Goal: Task Accomplishment & Management: Use online tool/utility

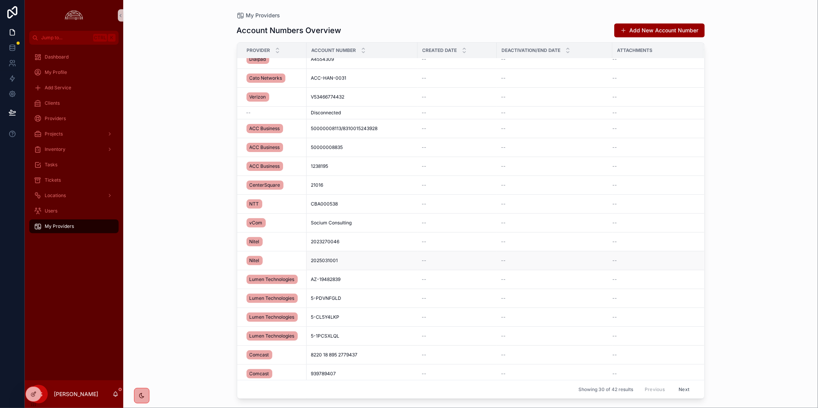
scroll to position [244, 0]
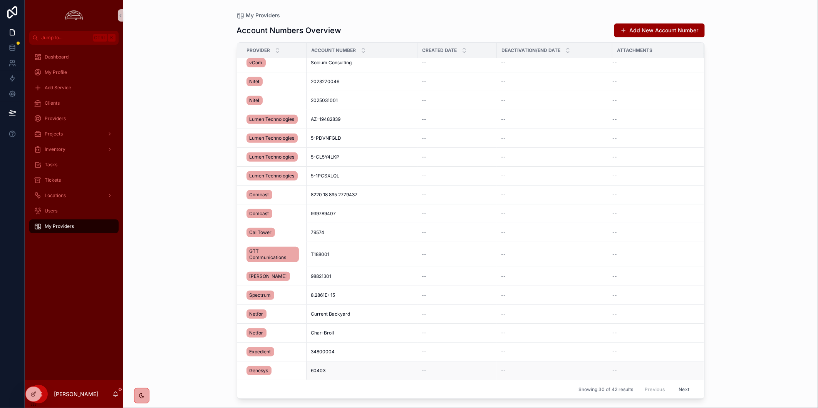
click at [375, 376] on td "60403 60403" at bounding box center [362, 371] width 111 height 19
click at [253, 369] on span "Genesys" at bounding box center [259, 371] width 19 height 6
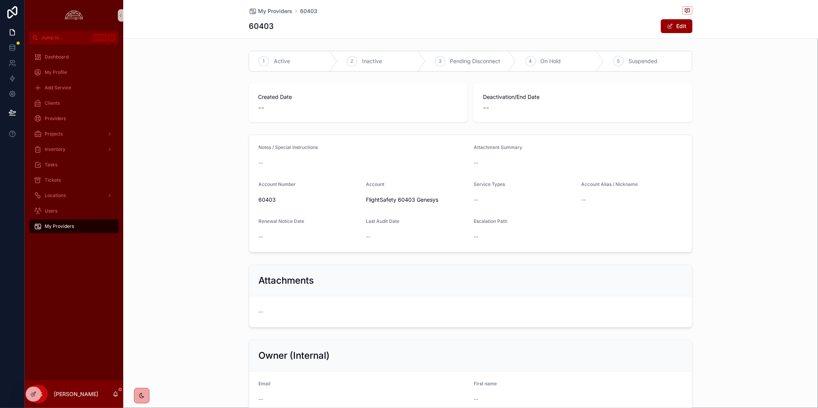
click at [57, 224] on span "My Providers" at bounding box center [59, 226] width 29 height 6
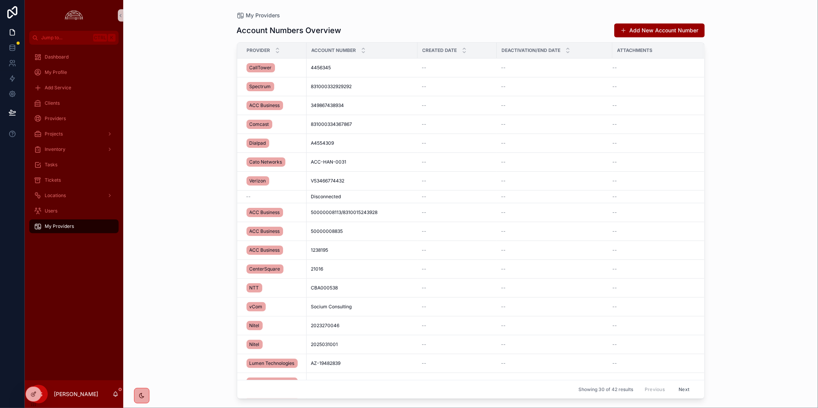
click at [80, 295] on div "Dashboard My Profile Add Service Clients Providers Projects Inventory Tasks Tic…" at bounding box center [74, 213] width 99 height 336
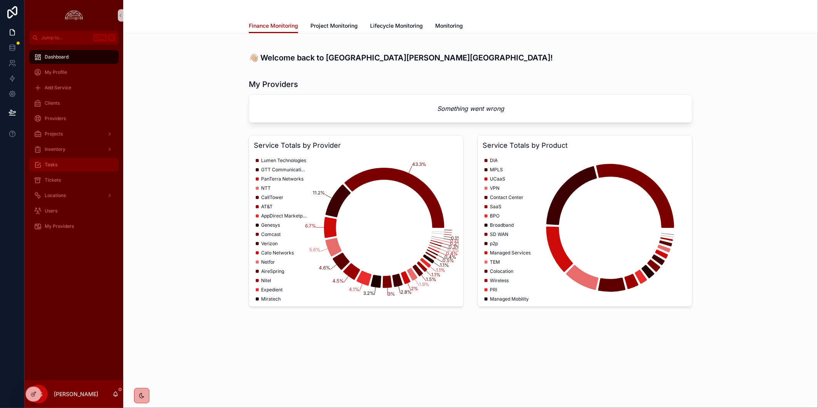
click at [72, 171] on div "Tasks" at bounding box center [74, 165] width 80 height 12
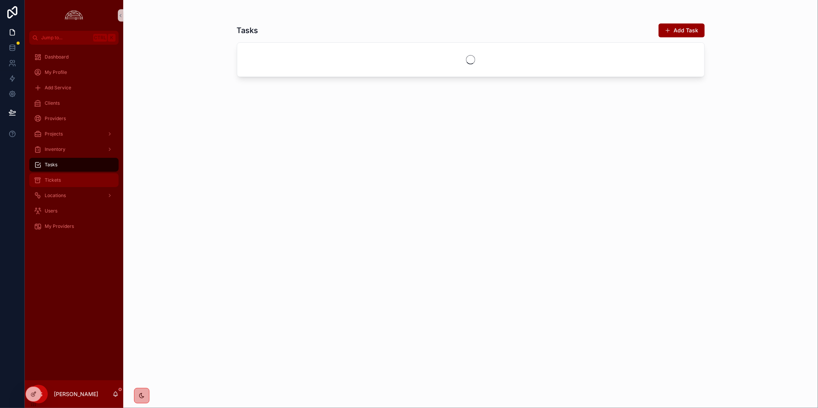
click at [72, 181] on div "Tickets" at bounding box center [74, 180] width 80 height 12
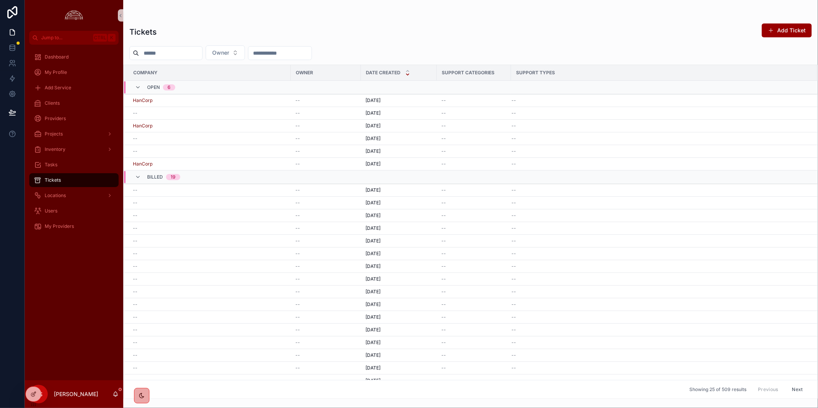
click at [142, 87] on div "Open 6" at bounding box center [155, 87] width 40 height 12
click at [142, 87] on div "Open 6" at bounding box center [155, 84] width 40 height 6
click at [84, 225] on div "My Providers" at bounding box center [74, 226] width 80 height 12
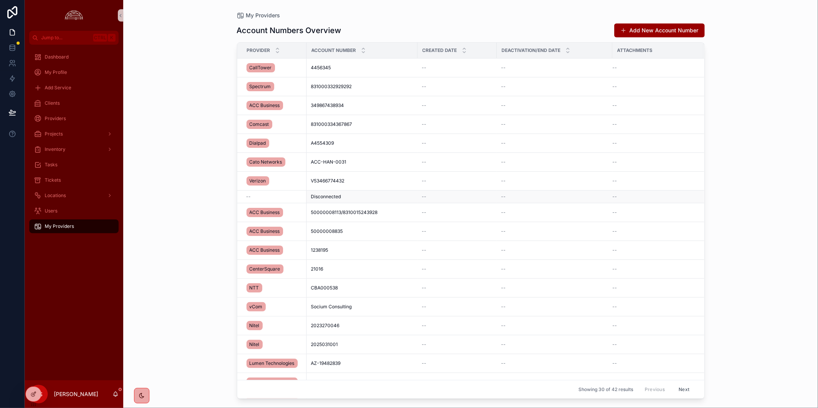
click at [464, 198] on div "--" at bounding box center [457, 197] width 70 height 6
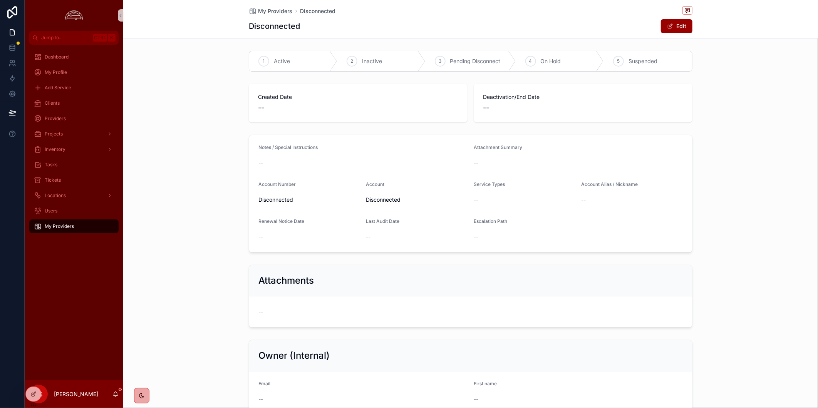
click at [65, 279] on div "Dashboard My Profile Add Service Clients Providers Projects Inventory Tasks Tic…" at bounding box center [74, 213] width 99 height 336
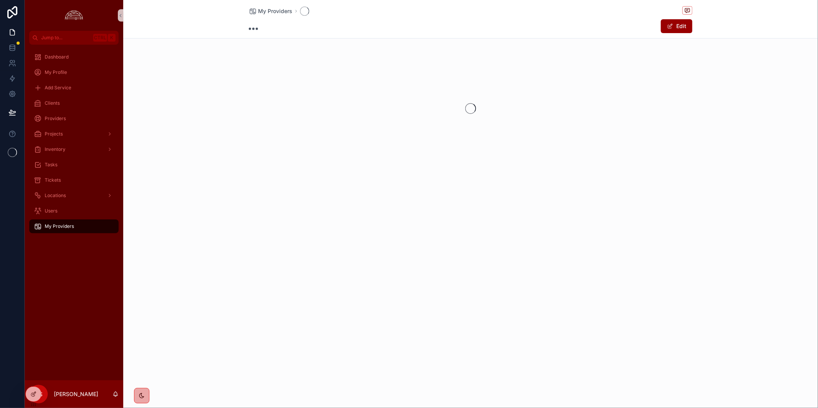
click at [66, 303] on div "Dashboard My Profile Add Service Clients Providers Projects Inventory Tasks Tic…" at bounding box center [74, 213] width 99 height 336
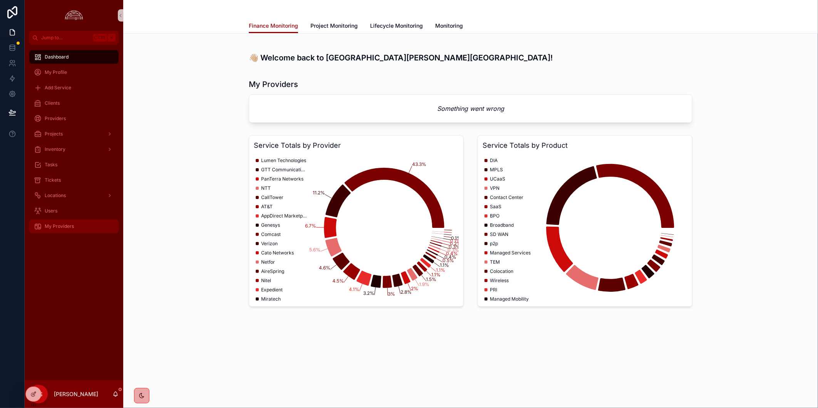
drag, startPoint x: 40, startPoint y: 289, endPoint x: 55, endPoint y: 232, distance: 59.1
click at [41, 286] on div "Dashboard My Profile Add Service Clients Providers Projects Inventory Tasks Tic…" at bounding box center [74, 213] width 99 height 336
click at [55, 225] on span "My Providers" at bounding box center [59, 226] width 29 height 6
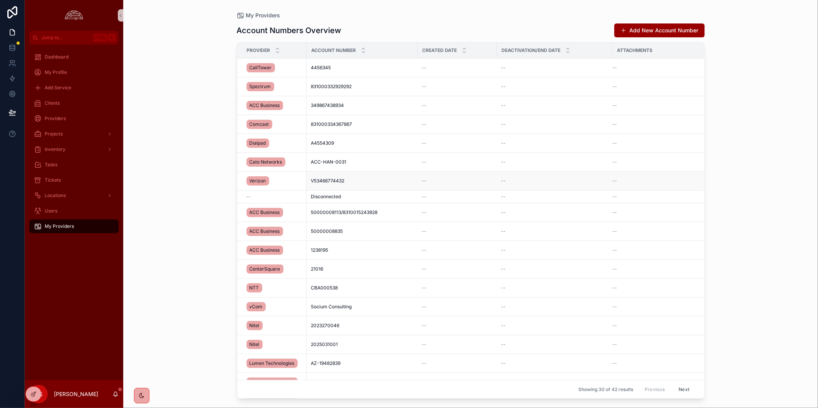
scroll to position [128, 0]
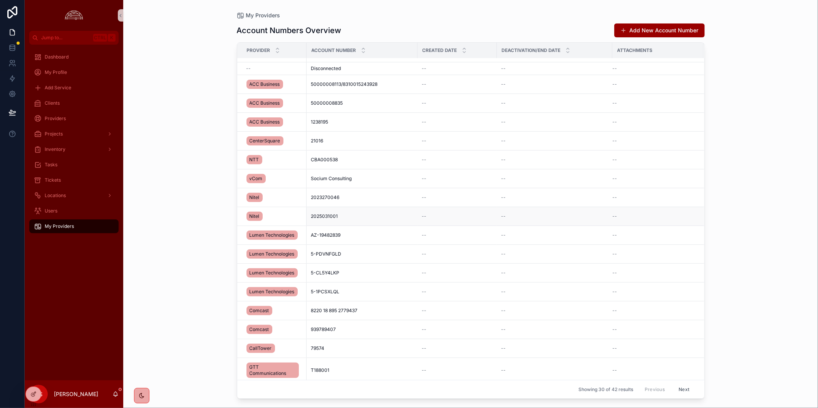
click at [253, 221] on div "Nitel" at bounding box center [255, 216] width 16 height 9
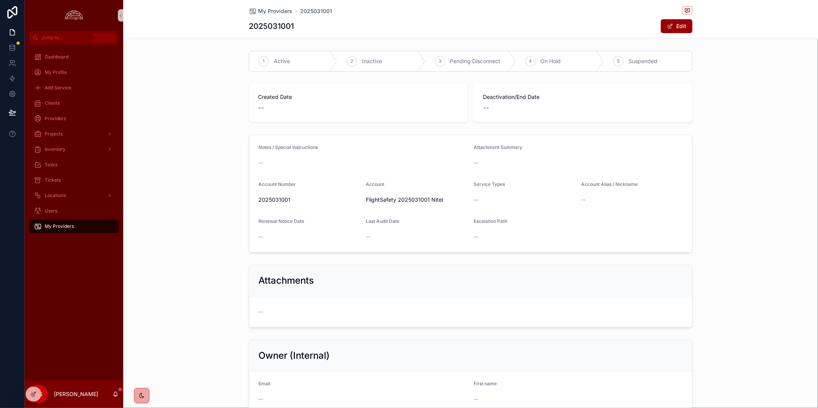
click at [219, 234] on div "Notes / Special Instructions -- Attachment Summary -- Account Number ‭202503100…" at bounding box center [470, 194] width 695 height 124
click at [102, 226] on div "My Providers" at bounding box center [74, 226] width 80 height 12
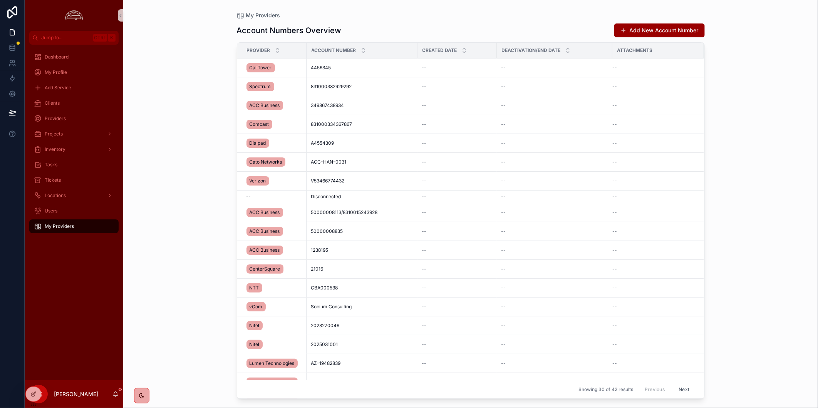
click at [64, 334] on div "Dashboard My Profile Add Service Clients Providers Projects Inventory Tasks Tic…" at bounding box center [74, 213] width 99 height 336
click at [67, 317] on div "Dashboard My Profile Add Service Clients Providers Projects Inventory Tasks Tic…" at bounding box center [74, 213] width 99 height 336
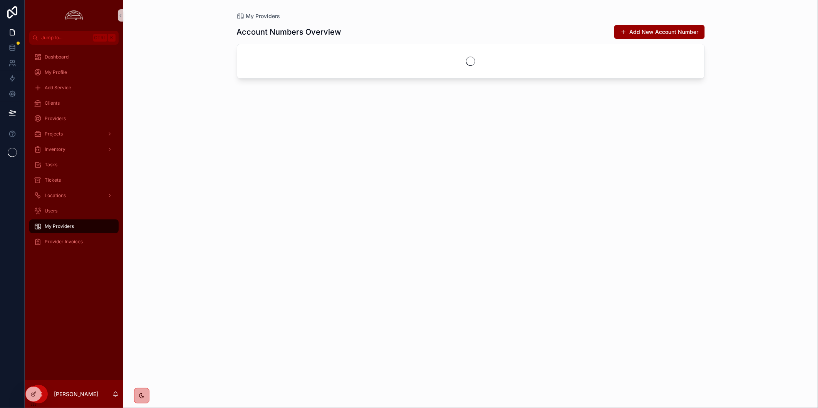
click at [76, 283] on div "Dashboard My Profile Add Service Clients Providers Projects Inventory Tasks Tic…" at bounding box center [74, 213] width 99 height 336
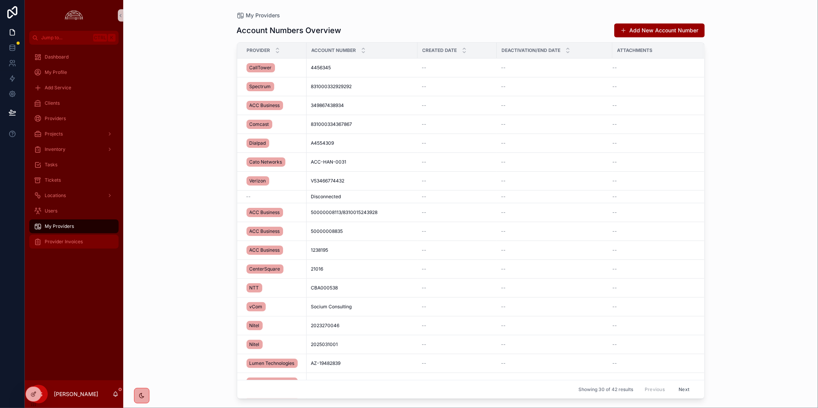
click at [80, 241] on span "Provider Invoices" at bounding box center [64, 242] width 38 height 6
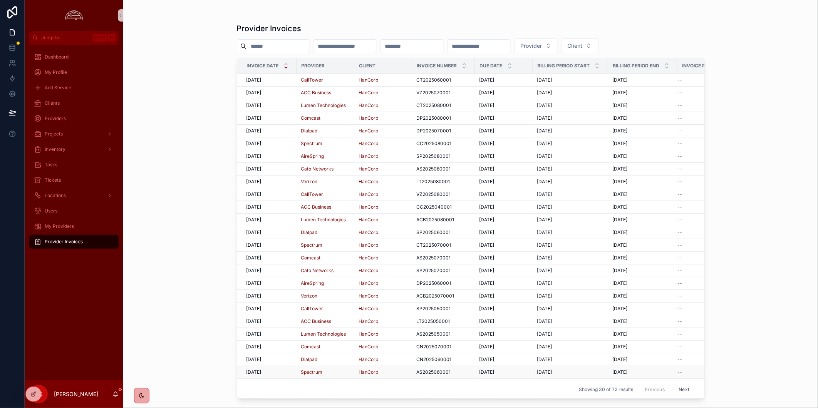
scroll to position [82, 0]
click at [675, 384] on button "Next" at bounding box center [684, 390] width 22 height 12
click at [680, 386] on button "Next" at bounding box center [684, 390] width 22 height 12
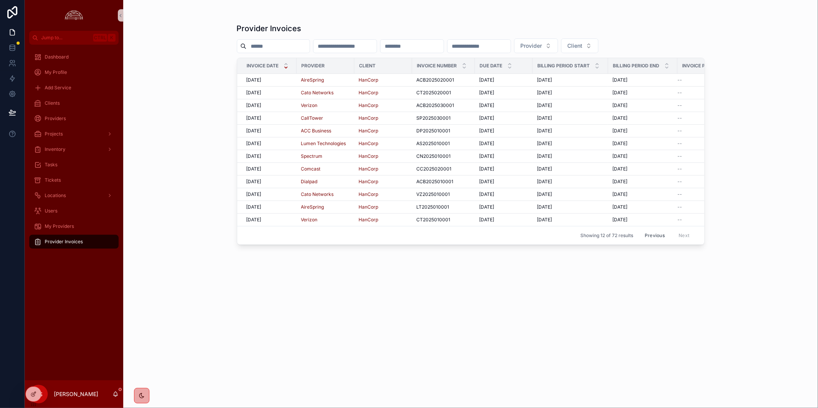
click at [212, 289] on div "Provider Invoices Provider Client Invoice Date Provider Client Invoice Number D…" at bounding box center [470, 204] width 695 height 408
drag, startPoint x: 257, startPoint y: 209, endPoint x: 268, endPoint y: 218, distance: 14.0
click at [257, 209] on span "[DATE]" at bounding box center [254, 207] width 15 height 6
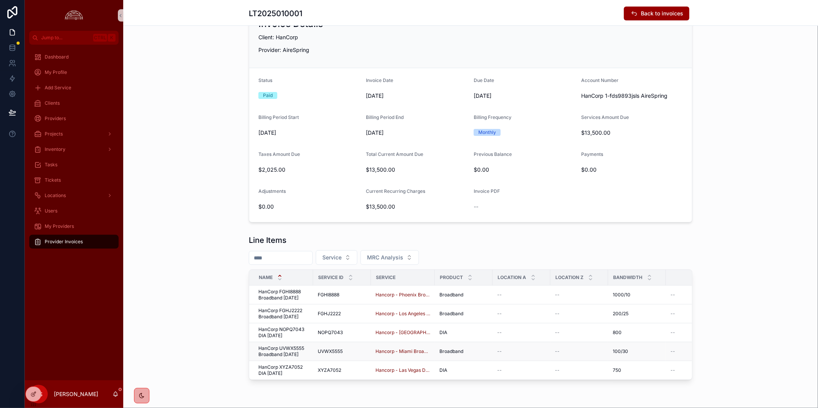
scroll to position [61, 0]
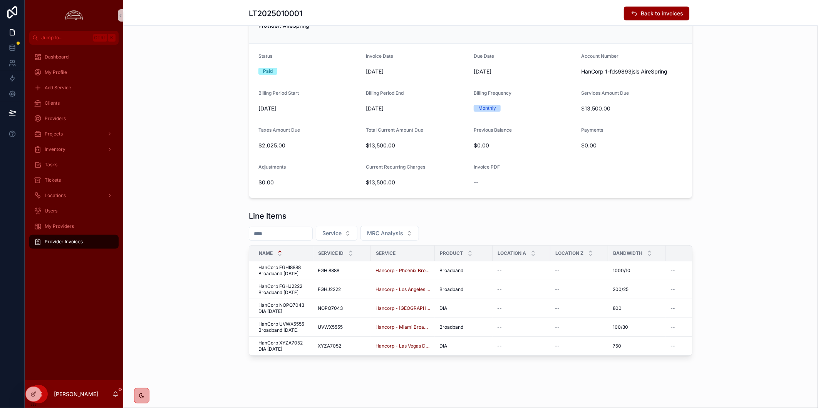
click at [730, 220] on div "Line Items Service MRC Analysis Name Service ID Service Product Location A Loca…" at bounding box center [470, 283] width 695 height 151
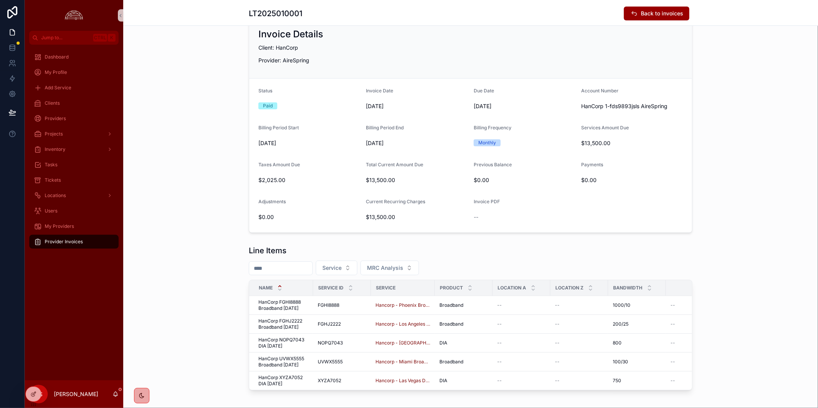
scroll to position [0, 0]
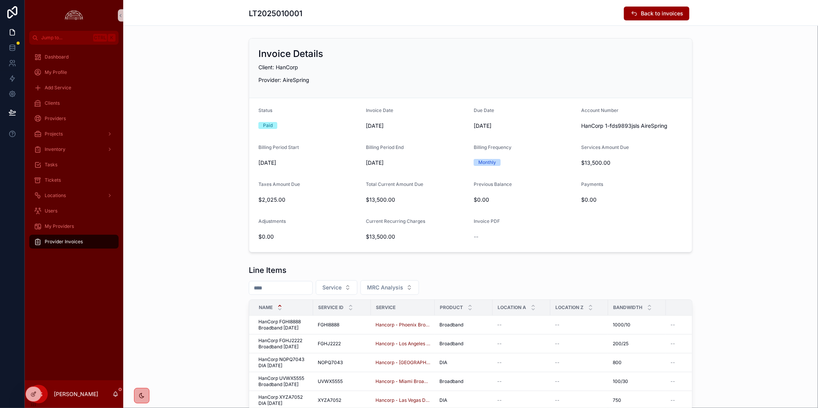
click at [63, 244] on span "Provider Invoices" at bounding box center [64, 242] width 38 height 6
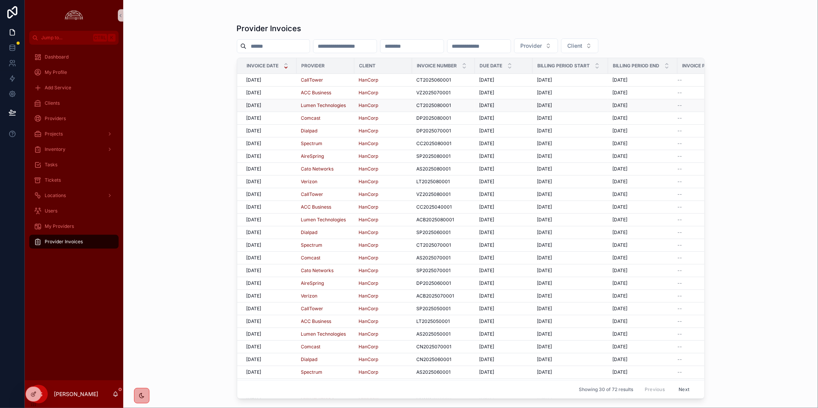
click at [277, 107] on div "9/15/2025 9/15/2025" at bounding box center [269, 105] width 45 height 6
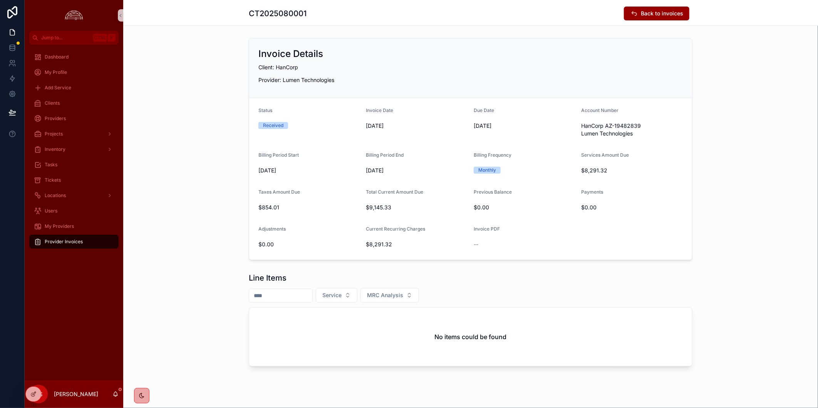
click at [69, 243] on span "Provider Invoices" at bounding box center [64, 242] width 38 height 6
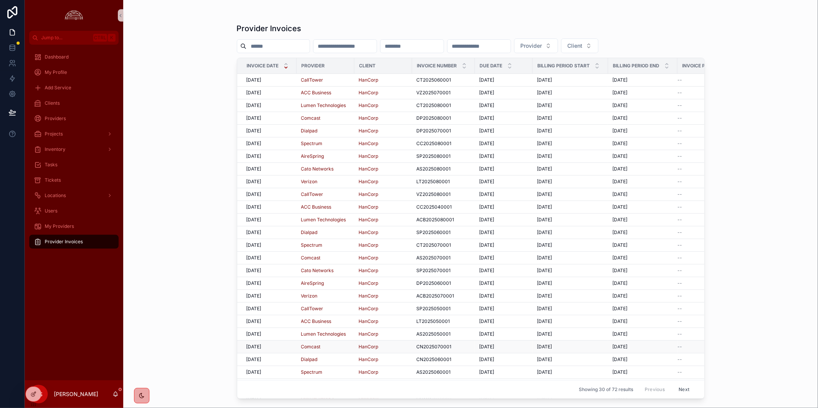
scroll to position [82, 0]
click at [673, 386] on button "Next" at bounding box center [684, 390] width 22 height 12
click at [682, 384] on button "Next" at bounding box center [684, 390] width 22 height 12
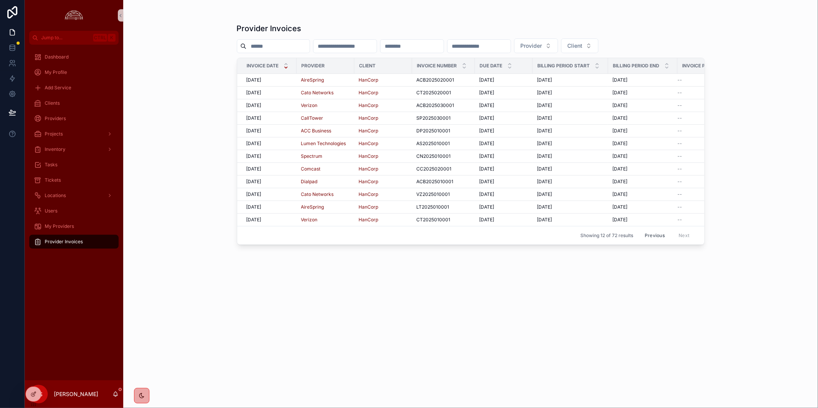
click at [657, 237] on button "Previous" at bounding box center [654, 236] width 31 height 12
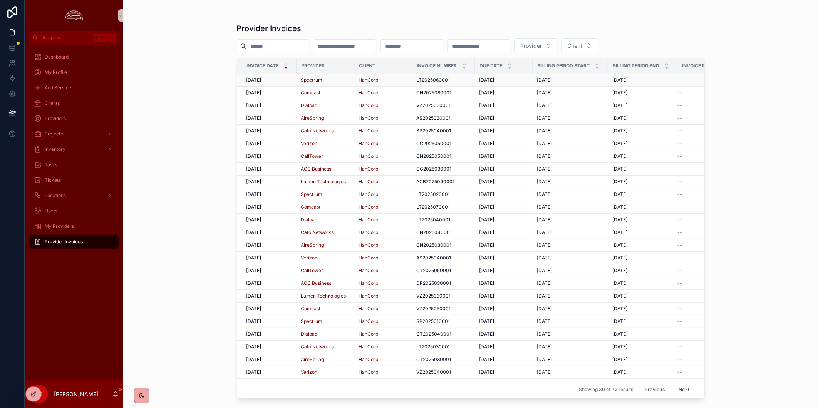
click at [309, 82] on span "Spectrum" at bounding box center [312, 80] width 22 height 6
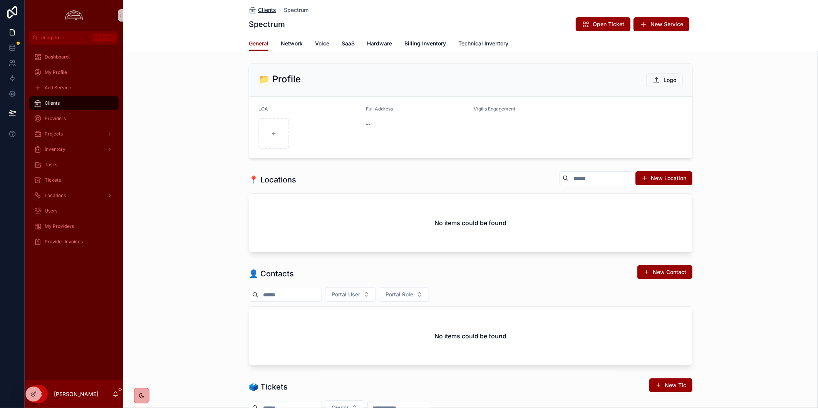
click at [258, 9] on span "Clients" at bounding box center [267, 10] width 18 height 8
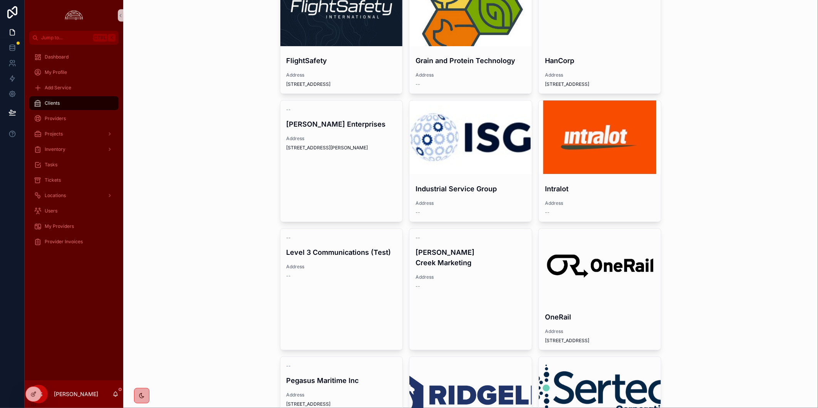
scroll to position [257, 0]
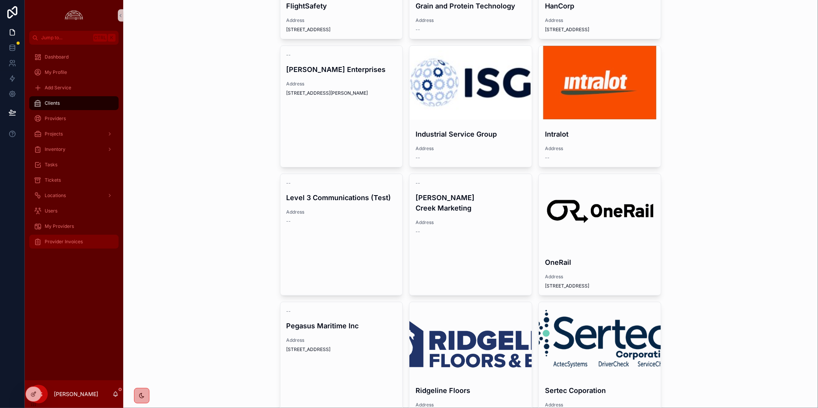
click at [74, 239] on span "Provider Invoices" at bounding box center [64, 242] width 38 height 6
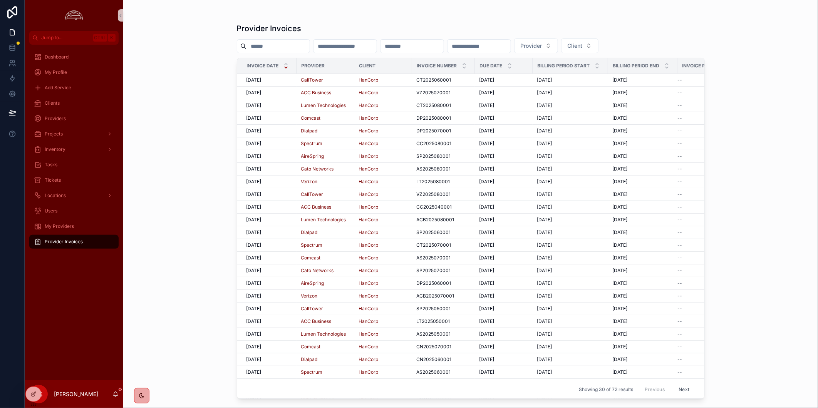
click at [76, 324] on div "Dashboard My Profile Add Service Clients Providers Projects Inventory Tasks Tic…" at bounding box center [74, 213] width 99 height 336
click at [37, 283] on div "Dashboard My Profile Add Service Clients Providers Projects Inventory Tasks Tic…" at bounding box center [74, 213] width 99 height 336
click at [89, 312] on div "Dashboard My Profile Add Service Clients Providers Projects Inventory Tasks Tic…" at bounding box center [74, 213] width 99 height 336
click at [171, 309] on div "Provider Invoices Provider Client Invoice Date Provider Client Invoice Number D…" at bounding box center [470, 204] width 695 height 408
drag, startPoint x: 92, startPoint y: 326, endPoint x: 128, endPoint y: 325, distance: 35.1
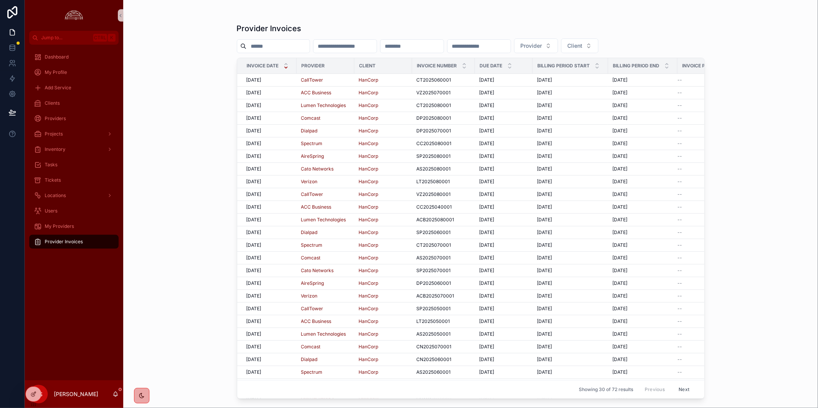
click at [92, 327] on div "Dashboard My Profile Add Service Clients Providers Projects Inventory Tasks Tic…" at bounding box center [74, 213] width 99 height 336
click at [87, 332] on div "Dashboard My Profile Add Service Clients Providers Projects Inventory Tasks Tic…" at bounding box center [74, 213] width 99 height 336
drag, startPoint x: 171, startPoint y: 289, endPoint x: 148, endPoint y: 333, distance: 49.7
click at [171, 289] on div "Provider Invoices Provider Client Invoice Date Provider Client Invoice Number D…" at bounding box center [470, 204] width 695 height 408
click at [785, 82] on div "Provider Invoices Provider Client Invoice Date Provider Client Invoice Number D…" at bounding box center [470, 204] width 695 height 408
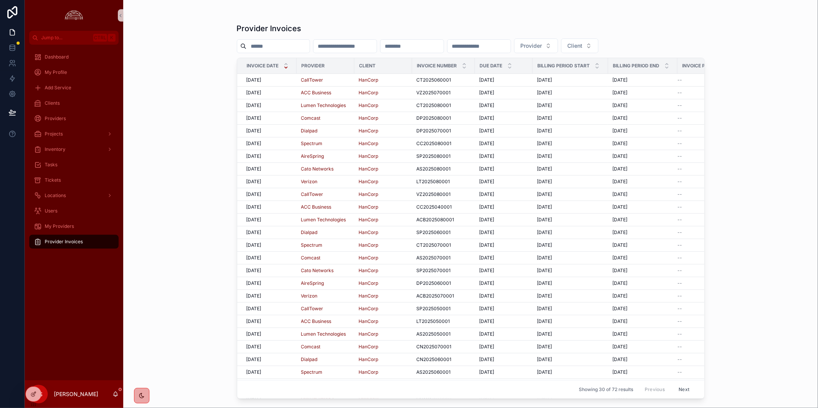
click at [80, 302] on div "Dashboard My Profile Add Service Clients Providers Projects Inventory Tasks Tic…" at bounding box center [74, 213] width 99 height 336
drag, startPoint x: 93, startPoint y: 271, endPoint x: 95, endPoint y: 267, distance: 4.3
click at [94, 270] on div "Dashboard My Profile Add Service Clients Providers Projects Inventory Tasks Tic…" at bounding box center [74, 213] width 99 height 336
click at [96, 240] on div "Provider Invoices" at bounding box center [74, 242] width 80 height 12
click at [75, 224] on div "My Providers" at bounding box center [74, 226] width 80 height 12
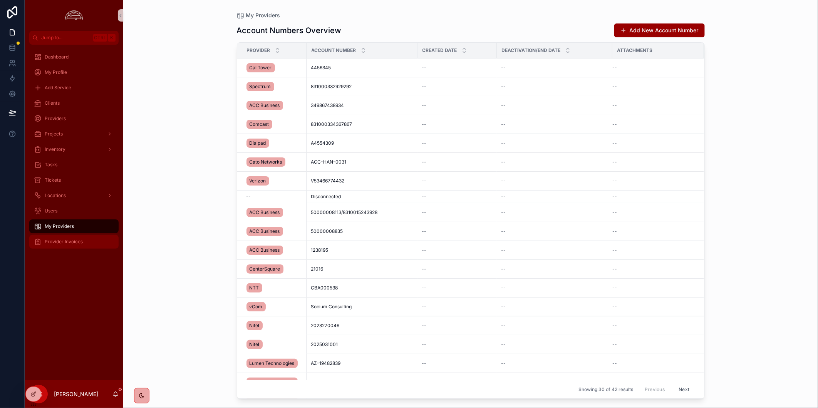
click at [81, 241] on span "Provider Invoices" at bounding box center [64, 242] width 38 height 6
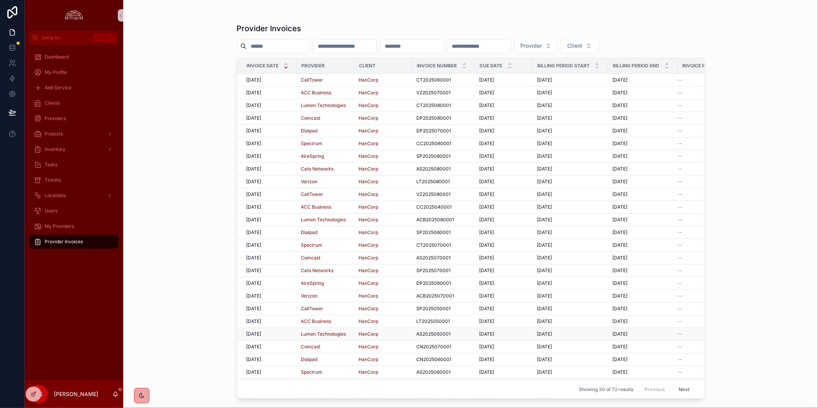
drag, startPoint x: 760, startPoint y: 334, endPoint x: 653, endPoint y: 338, distance: 107.2
click at [761, 333] on div "Provider Invoices Provider Client Invoice Date Provider Client Invoice Number D…" at bounding box center [470, 204] width 695 height 408
click at [99, 240] on div "Provider Invoices" at bounding box center [74, 242] width 80 height 12
click at [58, 52] on div "Dashboard" at bounding box center [74, 57] width 80 height 12
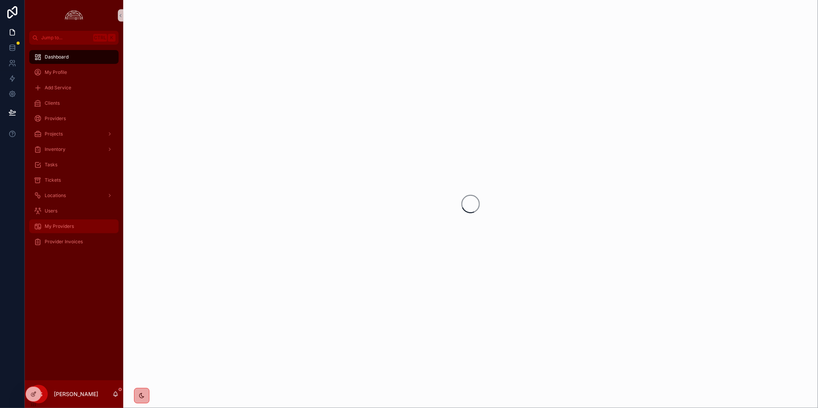
click at [69, 230] on div "My Providers" at bounding box center [74, 226] width 80 height 12
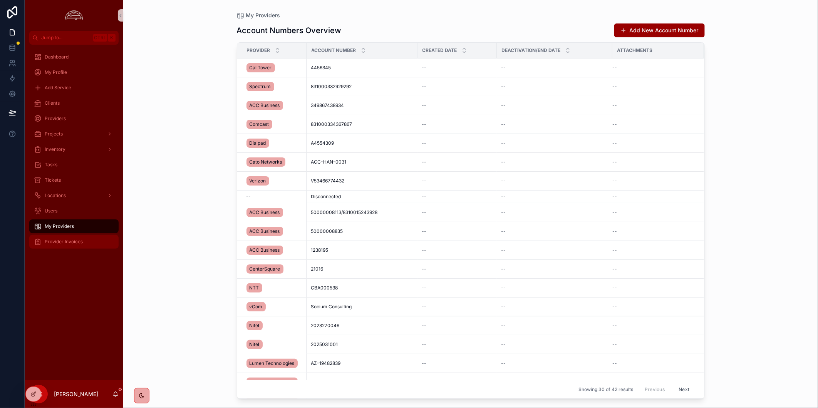
click at [72, 239] on span "Provider Invoices" at bounding box center [64, 242] width 38 height 6
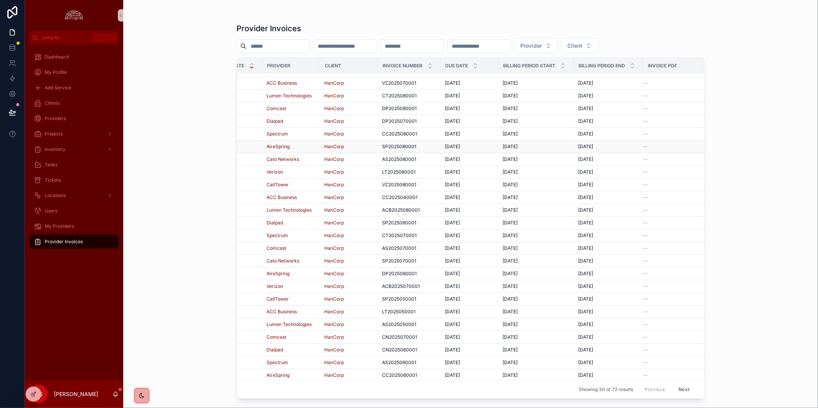
scroll to position [0, 40]
click at [599, 47] on button "Client" at bounding box center [579, 46] width 37 height 15
type input "*****"
click at [731, 65] on div "Provider Invoices Provider Client Invoice Date Provider Client Invoice Number D…" at bounding box center [470, 204] width 695 height 408
click at [542, 45] on span "Provider" at bounding box center [532, 46] width 22 height 8
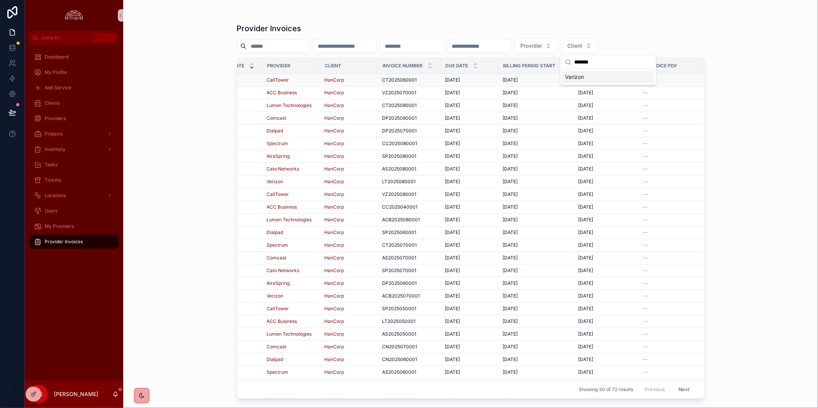
type input "*******"
click at [582, 86] on td "[DATE] [DATE]" at bounding box center [608, 80] width 69 height 13
click at [558, 43] on button "Provider" at bounding box center [536, 46] width 44 height 15
click at [620, 77] on div "Verizon" at bounding box center [608, 77] width 92 height 12
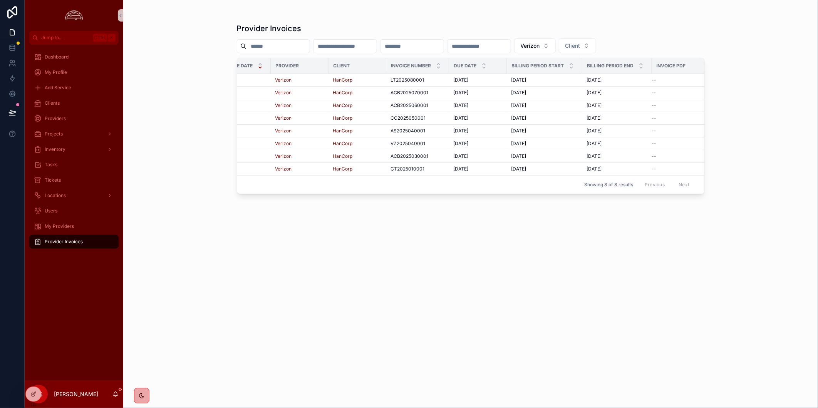
scroll to position [0, 34]
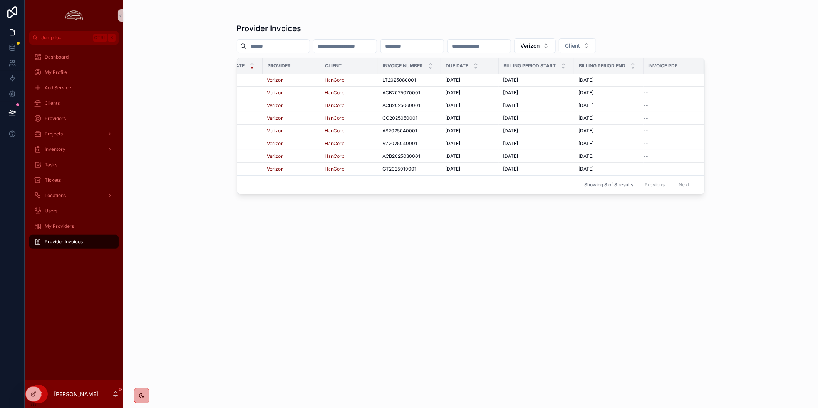
drag, startPoint x: 436, startPoint y: 292, endPoint x: 445, endPoint y: 291, distance: 9.3
click at [440, 292] on div "Provider Invoices Verizon Client Invoice Date Provider Client Invoice Number Du…" at bounding box center [471, 208] width 468 height 381
click at [752, 346] on div "Provider Invoices Verizon Client Invoice Date Provider Client Invoice Number Du…" at bounding box center [470, 204] width 695 height 408
drag, startPoint x: 521, startPoint y: 248, endPoint x: 516, endPoint y: 248, distance: 4.6
click at [521, 248] on div "Provider Invoices Verizon Client Invoice Date Provider Client Invoice Number Du…" at bounding box center [471, 208] width 468 height 381
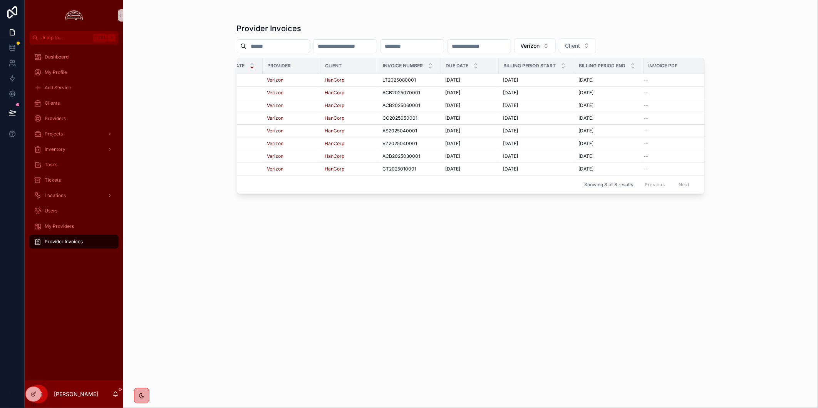
click at [76, 240] on span "Provider Invoices" at bounding box center [64, 242] width 38 height 6
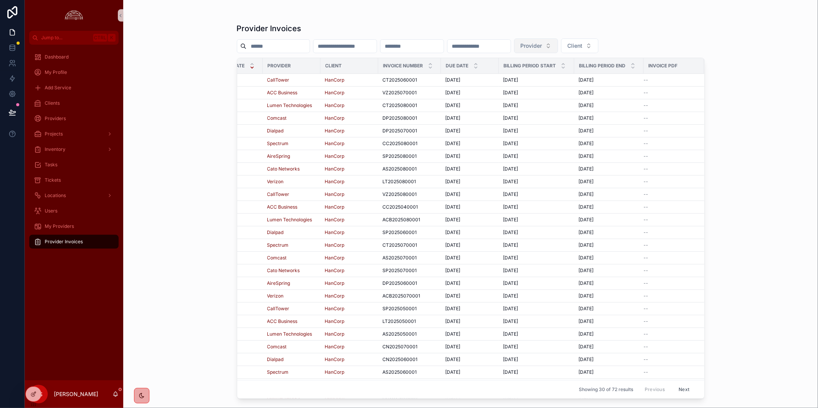
click at [542, 47] on span "Provider" at bounding box center [532, 46] width 22 height 8
type input "*****"
click at [617, 78] on div "Verizon" at bounding box center [608, 77] width 92 height 12
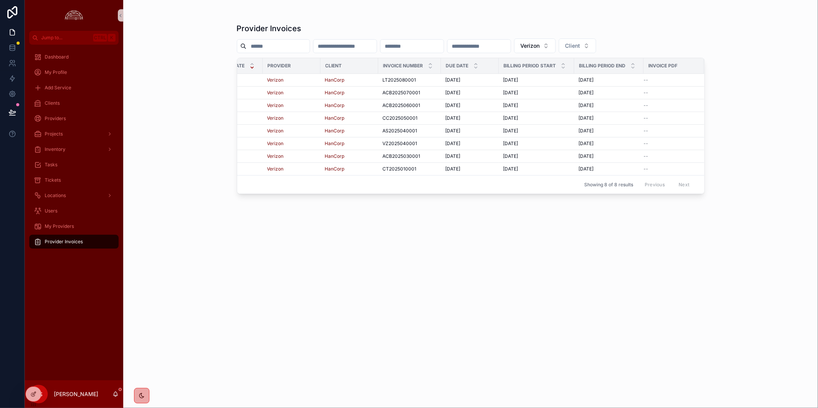
click at [576, 317] on div "Provider Invoices Verizon Client Invoice Date Provider Client Invoice Number Du…" at bounding box center [471, 208] width 468 height 381
click at [407, 168] on span "CT2025010001" at bounding box center [400, 169] width 34 height 6
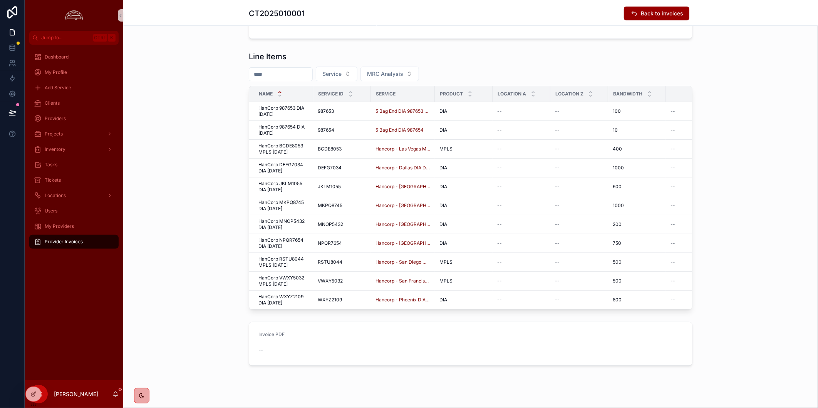
scroll to position [230, 0]
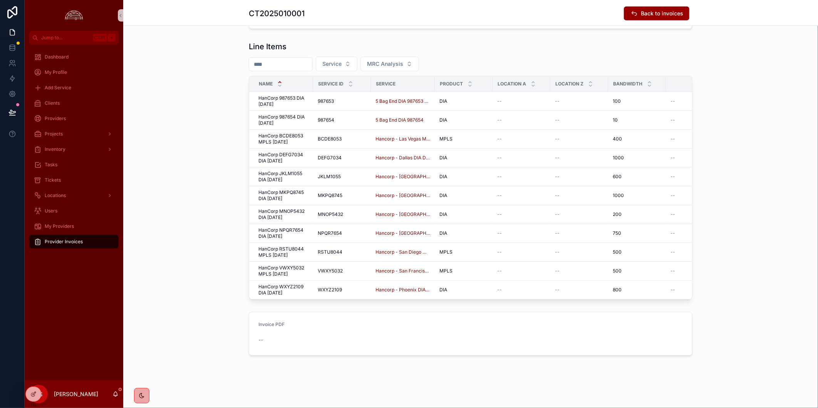
click at [63, 242] on span "Provider Invoices" at bounding box center [64, 242] width 38 height 6
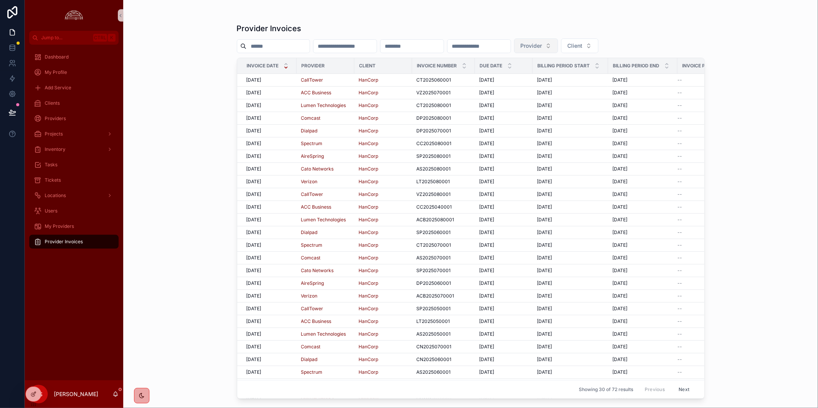
click at [558, 47] on button "Provider" at bounding box center [536, 46] width 44 height 15
type input "*****"
click at [576, 78] on span "Verizon" at bounding box center [574, 77] width 19 height 8
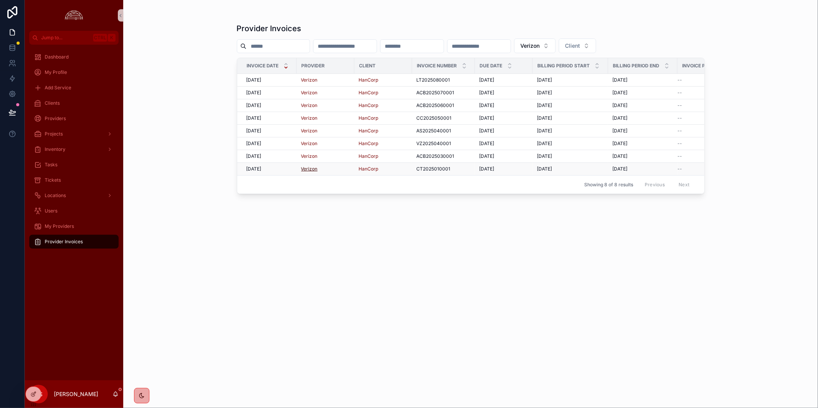
click at [314, 170] on span "Verizon" at bounding box center [309, 169] width 17 height 6
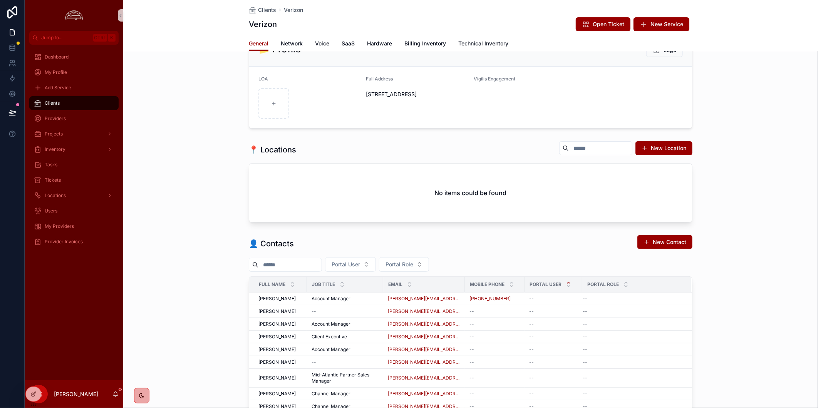
scroll to position [299, 0]
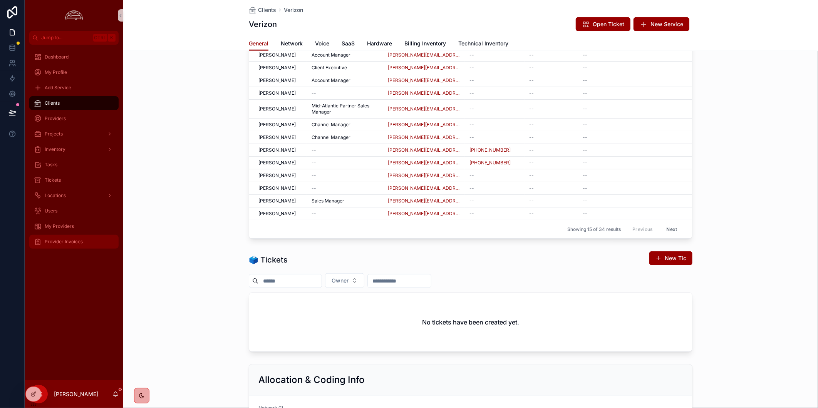
click at [73, 247] on div "Provider Invoices" at bounding box center [74, 242] width 80 height 12
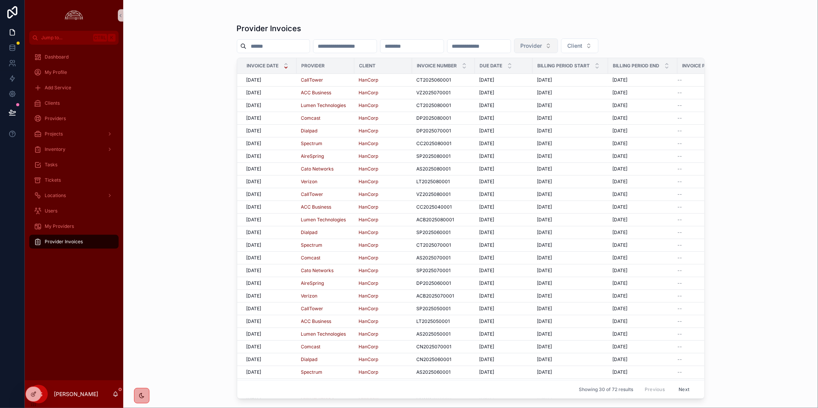
click at [542, 42] on span "Provider" at bounding box center [532, 46] width 22 height 8
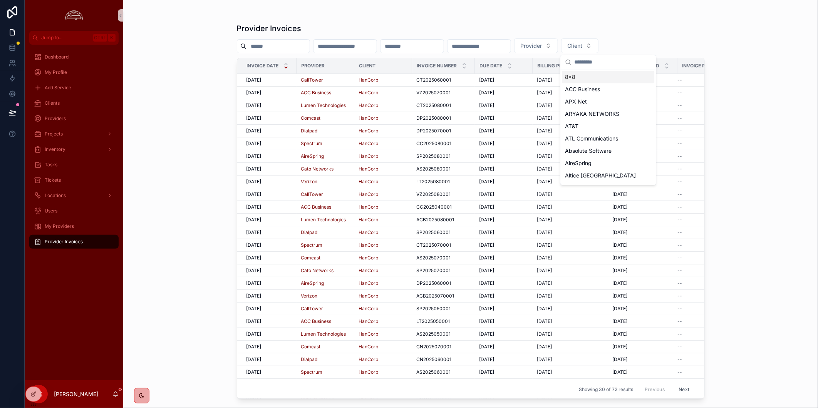
click at [600, 65] on input "scrollable content" at bounding box center [612, 62] width 77 height 14
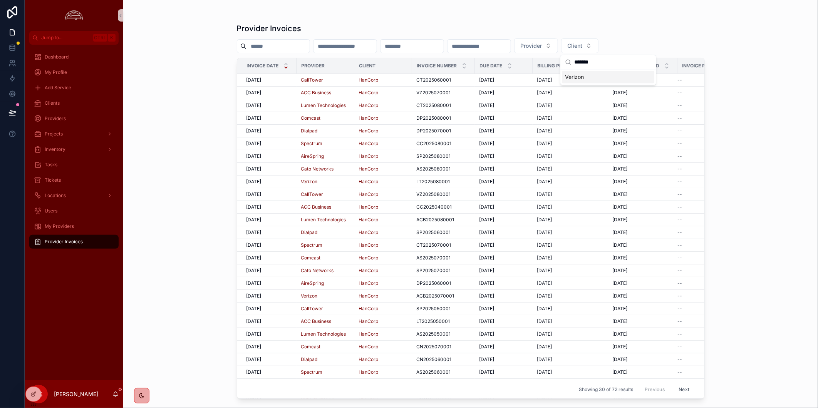
type input "*******"
click at [594, 80] on div "Verizon" at bounding box center [608, 77] width 92 height 12
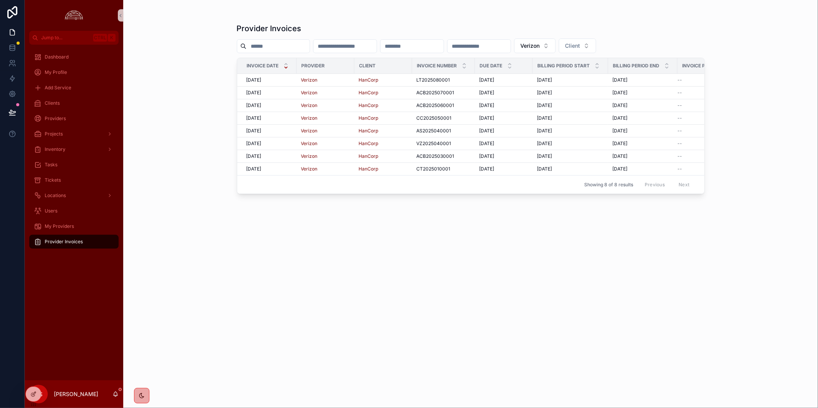
drag, startPoint x: 331, startPoint y: 243, endPoint x: 314, endPoint y: 222, distance: 27.1
click at [330, 243] on div "Provider Invoices Verizon Client Invoice Date Provider Client Invoice Number Du…" at bounding box center [471, 208] width 468 height 381
click at [394, 171] on div "HanCorp" at bounding box center [383, 169] width 49 height 6
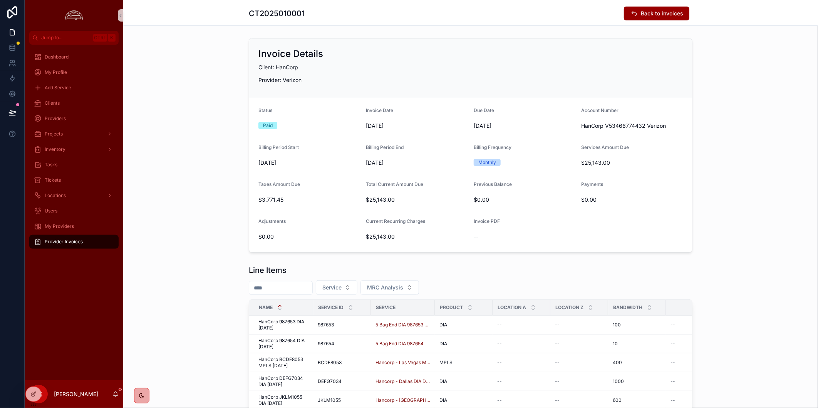
click at [77, 306] on div "Dashboard My Profile Add Service Clients Providers Projects Inventory Tasks Tic…" at bounding box center [74, 213] width 99 height 336
click at [79, 105] on div "Clients" at bounding box center [74, 103] width 80 height 12
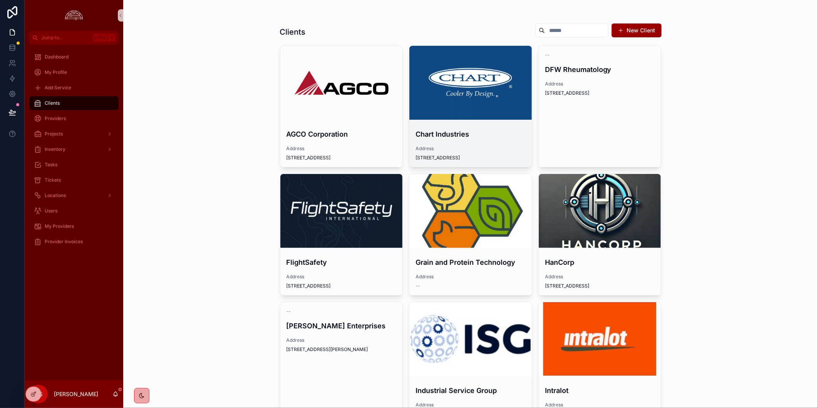
drag, startPoint x: 249, startPoint y: 194, endPoint x: 436, endPoint y: 62, distance: 228.6
click at [249, 194] on div "Clients New Client AGCO Corporation Address [STREET_ADDRESS] Chart Industries A…" at bounding box center [470, 204] width 695 height 408
click at [465, 105] on div "scrollable content" at bounding box center [470, 83] width 122 height 74
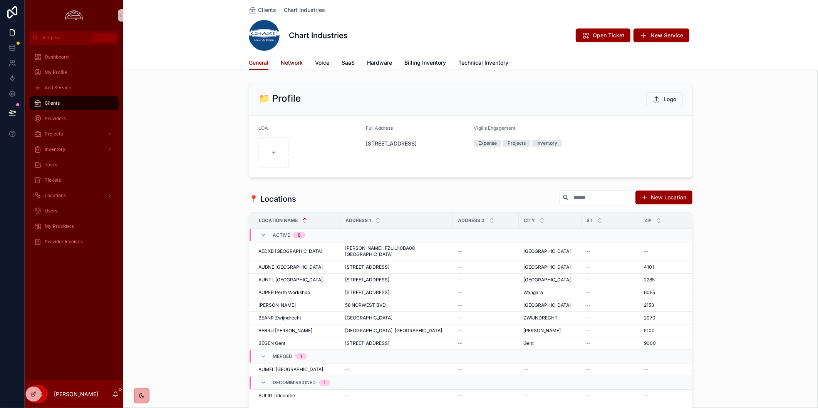
click at [288, 67] on link "Network" at bounding box center [292, 63] width 22 height 15
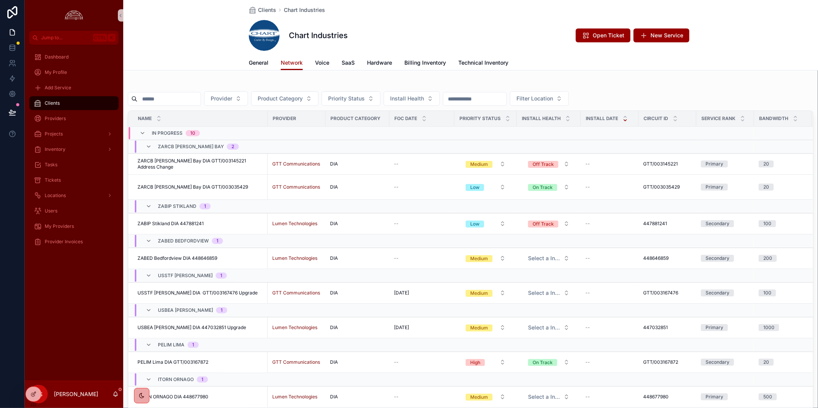
click at [85, 293] on div "Dashboard My Profile Add Service Clients Providers Projects Inventory Tasks Tic…" at bounding box center [74, 213] width 99 height 336
click at [85, 238] on div "Provider Invoices" at bounding box center [74, 242] width 80 height 12
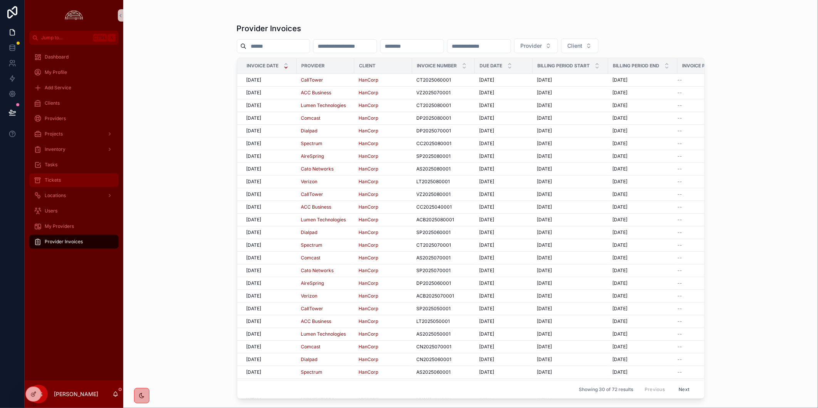
click at [70, 180] on div "Tickets" at bounding box center [74, 180] width 80 height 12
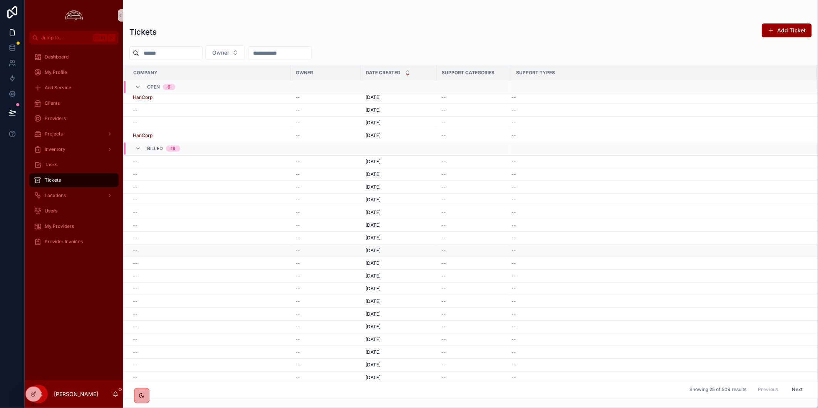
scroll to position [45, 0]
click at [320, 287] on div "--" at bounding box center [325, 285] width 61 height 6
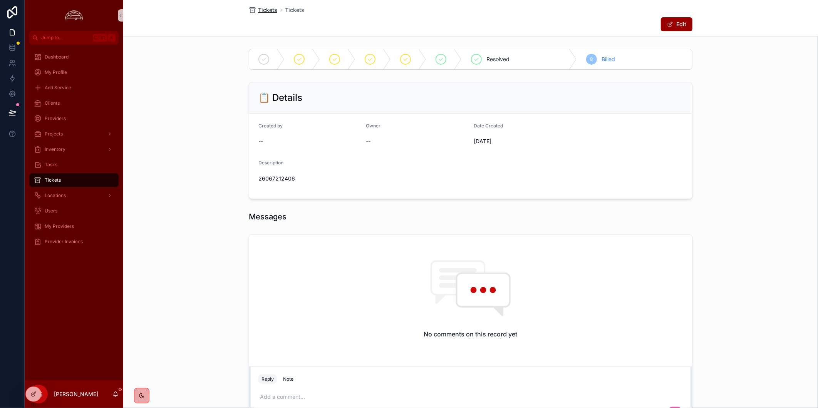
click at [259, 9] on span "Tickets" at bounding box center [267, 10] width 19 height 8
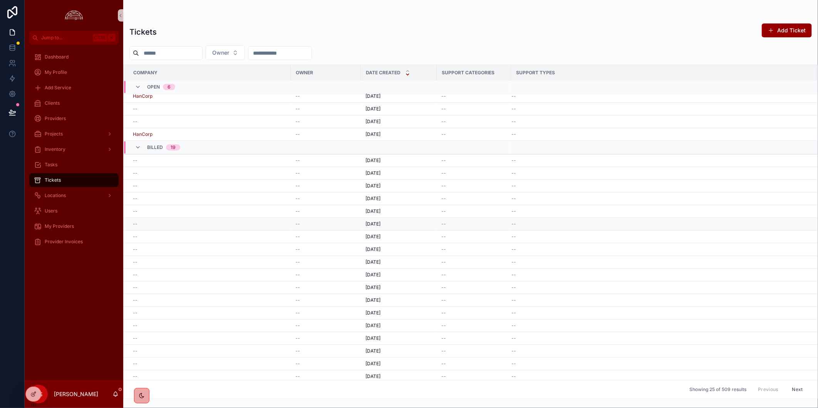
scroll to position [45, 0]
click at [788, 386] on button "Next" at bounding box center [798, 390] width 22 height 12
click at [162, 229] on div "--" at bounding box center [209, 228] width 153 height 6
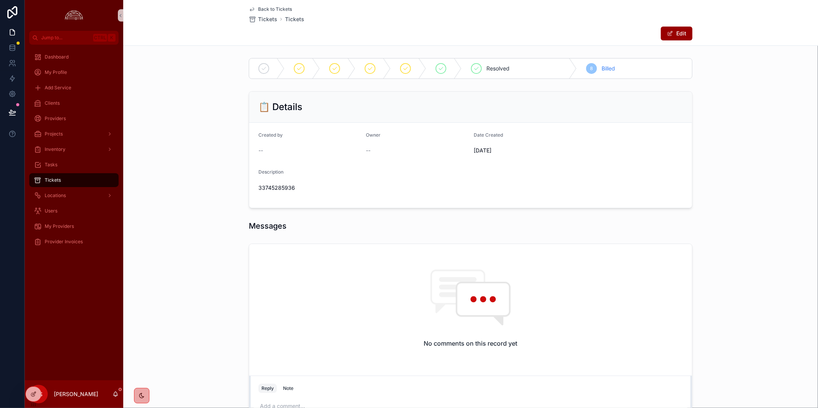
click at [746, 249] on div "No comments on this record yet Reply Note Add a comment..." at bounding box center [470, 340] width 695 height 198
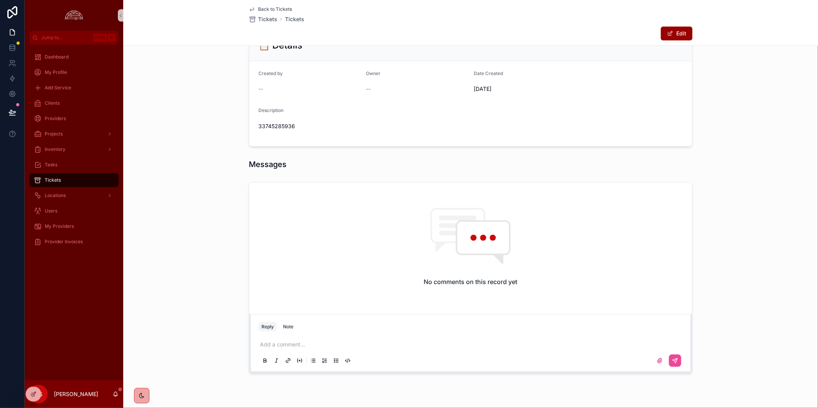
scroll to position [79, 0]
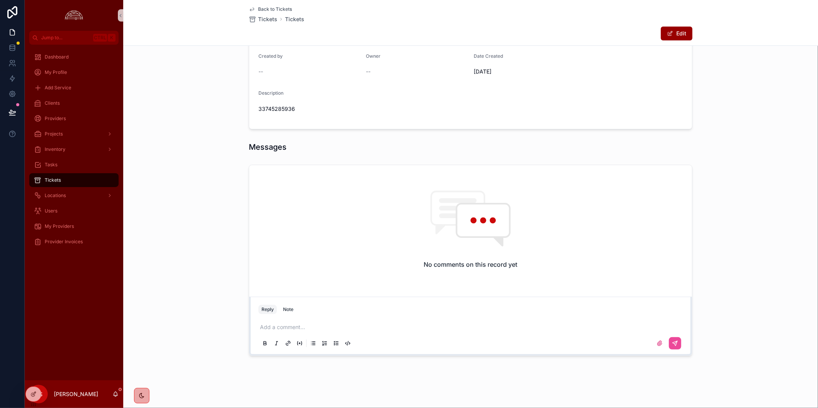
click at [778, 297] on div "No comments on this record yet Reply Note Add a comment..." at bounding box center [470, 261] width 695 height 198
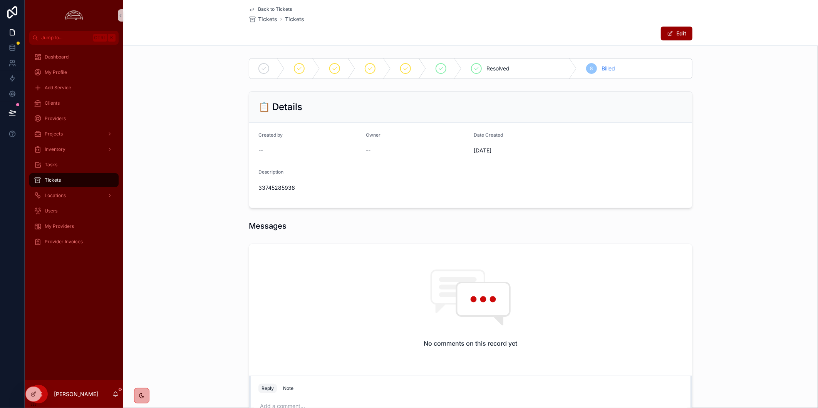
click at [778, 293] on div "No comments on this record yet Reply Note Add a comment..." at bounding box center [470, 340] width 695 height 198
click at [213, 290] on div "No comments on this record yet Reply Note Add a comment..." at bounding box center [470, 340] width 695 height 198
click at [275, 7] on span "Back to Tickets" at bounding box center [275, 9] width 34 height 6
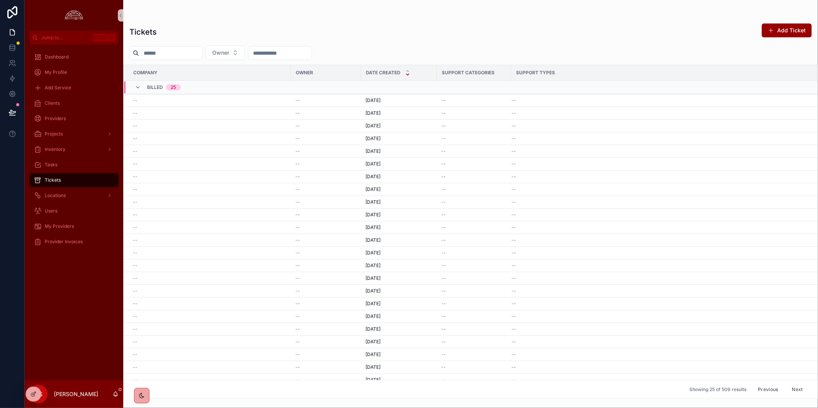
click at [397, 35] on div "Tickets Add Ticket" at bounding box center [470, 32] width 683 height 18
click at [474, 44] on div "Tickets Add Ticket Owner Company Owner Date Created Support Categories Support …" at bounding box center [470, 208] width 695 height 381
click at [796, 388] on button "Next" at bounding box center [798, 390] width 22 height 12
click at [533, 37] on div "Tickets Add Ticket" at bounding box center [470, 32] width 683 height 18
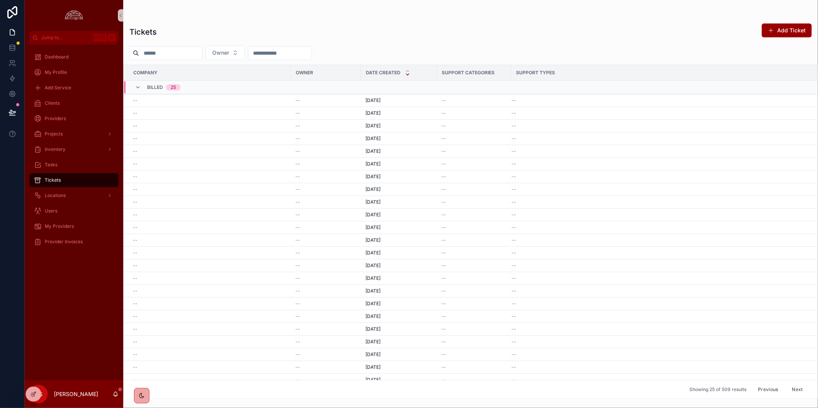
click at [506, 16] on div "scrollable content" at bounding box center [470, 15] width 683 height 6
click at [82, 322] on div "Dashboard My Profile Add Service Clients Providers Projects Inventory Tasks Tic…" at bounding box center [74, 213] width 99 height 336
click at [94, 282] on div "Dashboard My Profile Add Service Clients Providers Projects Inventory Tasks Tic…" at bounding box center [74, 213] width 99 height 336
click at [30, 264] on div "Dashboard My Profile Add Service Clients Providers Projects Inventory Tasks Tic…" at bounding box center [74, 213] width 99 height 336
click at [412, 25] on div "Tickets Add Ticket" at bounding box center [470, 32] width 683 height 18
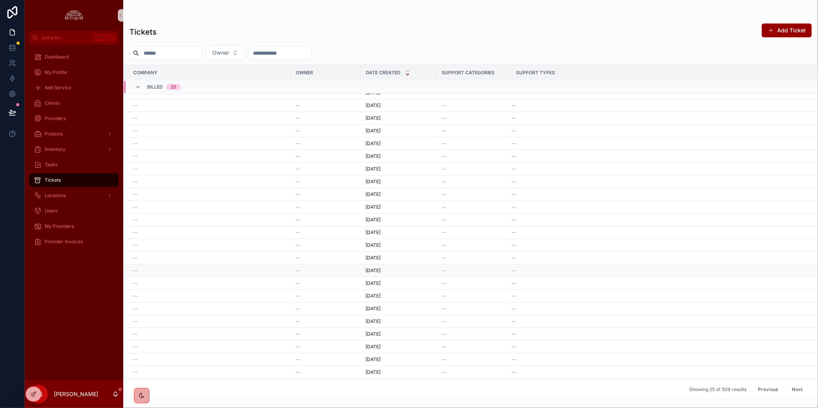
scroll to position [32, 0]
click at [459, 36] on div "Tickets Add Ticket" at bounding box center [470, 32] width 683 height 18
click at [49, 345] on div "Dashboard My Profile Add Service Clients Providers Projects Inventory Tasks Tic…" at bounding box center [74, 213] width 99 height 336
click at [80, 35] on span "Jump to..." at bounding box center [65, 38] width 49 height 6
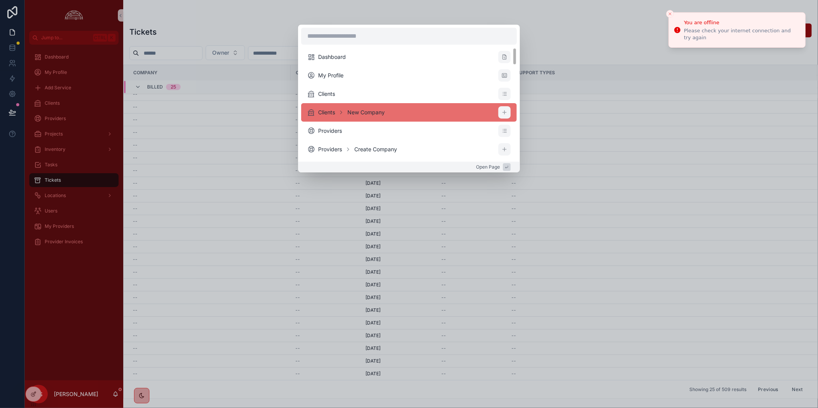
scroll to position [299, 0]
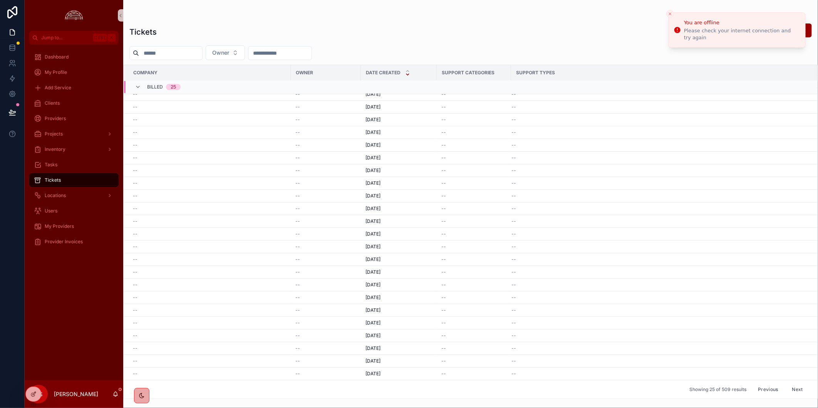
drag, startPoint x: 629, startPoint y: 43, endPoint x: 672, endPoint y: 26, distance: 46.2
click at [628, 43] on div "Dashboard My Profile Clients Clients New Company Providers Providers Create Com…" at bounding box center [409, 204] width 818 height 408
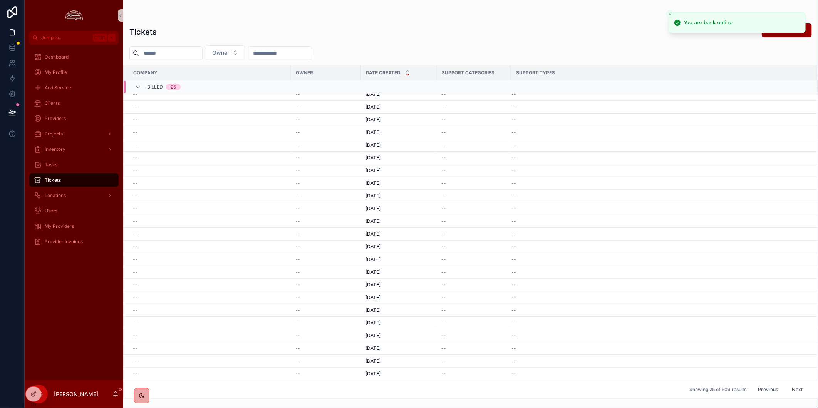
click at [670, 14] on icon "Close toast" at bounding box center [670, 14] width 5 height 5
click at [77, 297] on div "Dashboard My Profile Add Service Clients Providers Projects Inventory Tasks Tic…" at bounding box center [74, 213] width 99 height 336
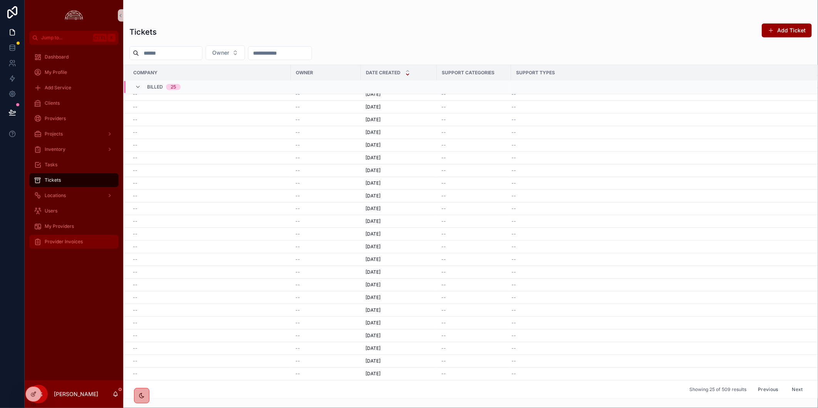
click at [93, 239] on div "Provider Invoices" at bounding box center [74, 242] width 80 height 12
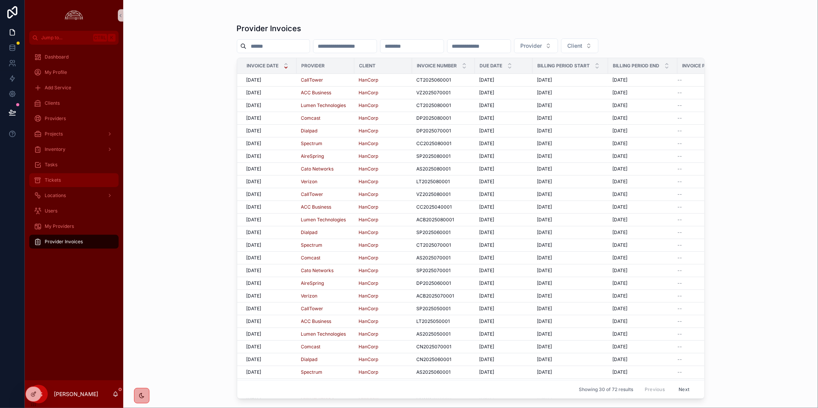
click at [63, 175] on div "Tickets" at bounding box center [74, 180] width 80 height 12
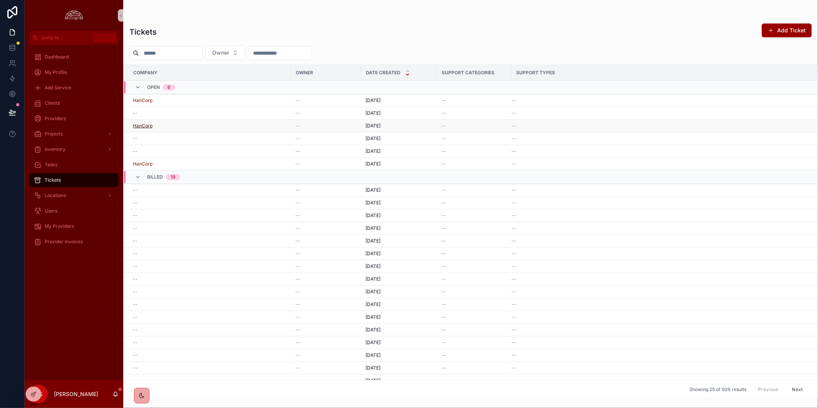
click at [143, 126] on span "HanCorp" at bounding box center [143, 126] width 20 height 6
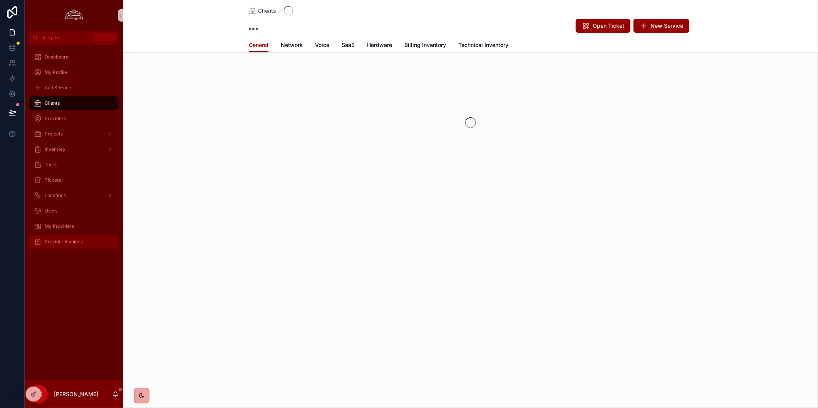
click at [64, 242] on span "Provider Invoices" at bounding box center [64, 242] width 38 height 6
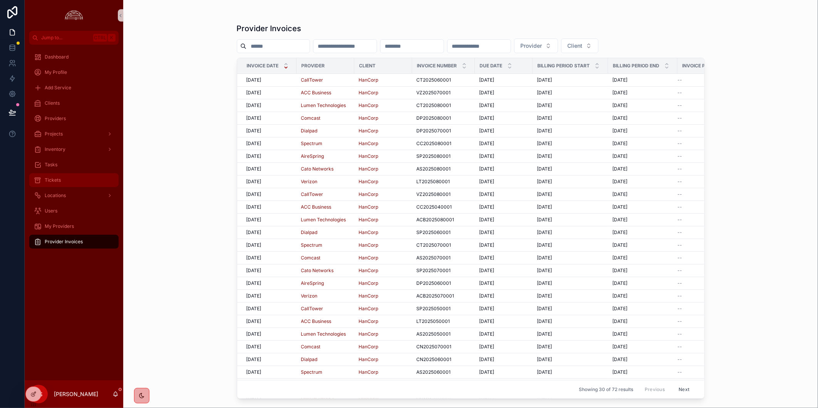
click at [87, 180] on div "Tickets" at bounding box center [74, 180] width 80 height 12
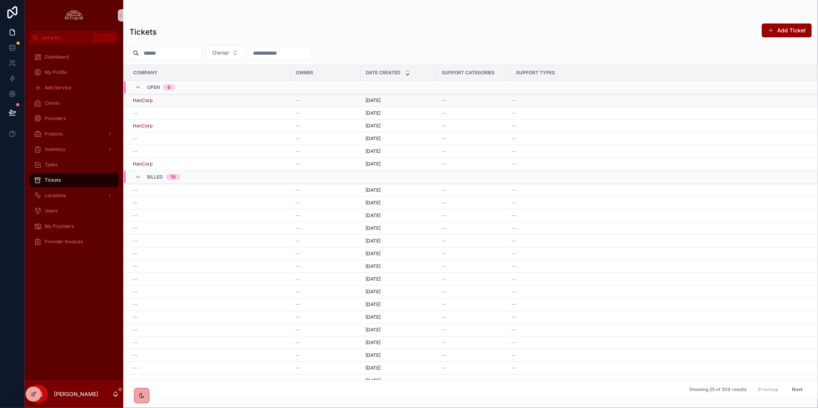
click at [232, 100] on div "HanCorp" at bounding box center [209, 100] width 153 height 6
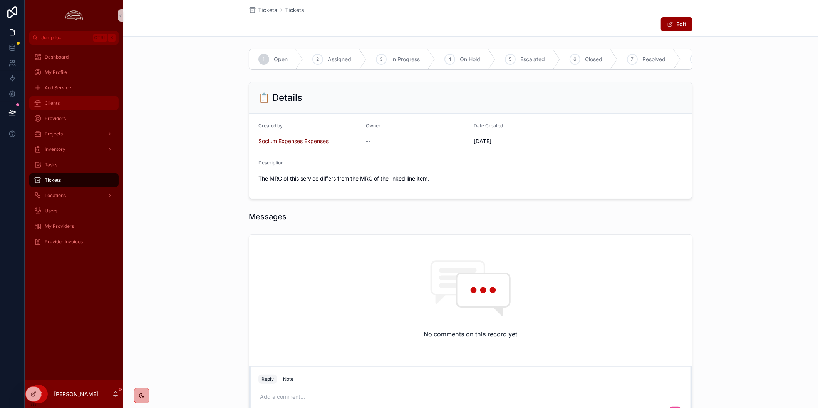
drag, startPoint x: 75, startPoint y: 101, endPoint x: 144, endPoint y: 93, distance: 69.0
click at [75, 101] on div "Clients" at bounding box center [74, 103] width 80 height 12
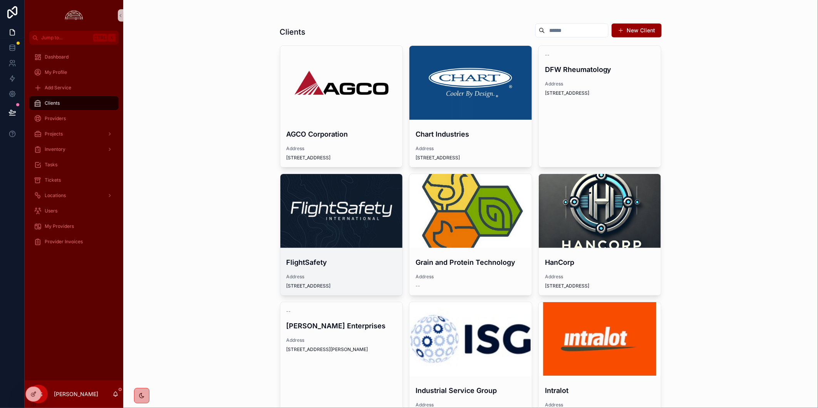
click at [310, 231] on div "scrollable content" at bounding box center [341, 211] width 122 height 74
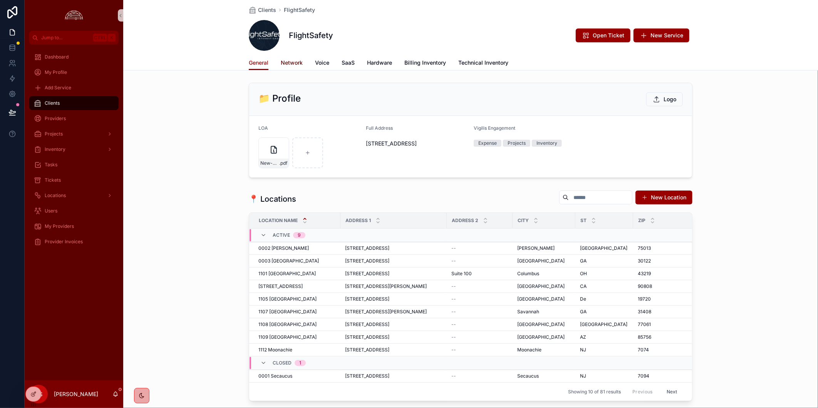
click at [287, 66] on span "Network" at bounding box center [292, 63] width 22 height 8
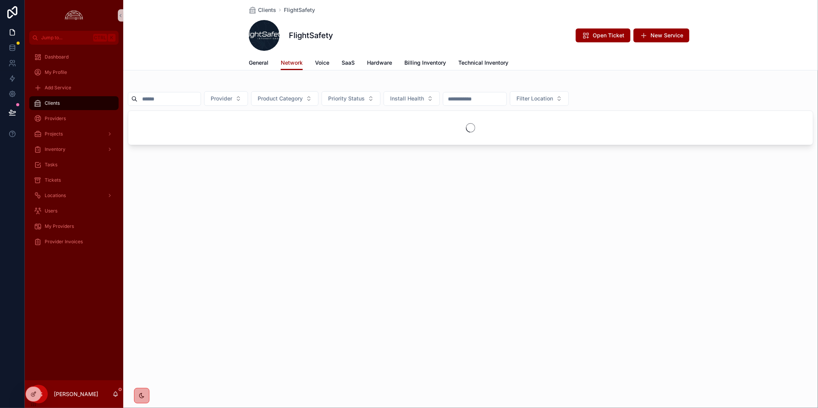
click at [200, 100] on input "scrollable content" at bounding box center [169, 99] width 63 height 11
paste input "*********"
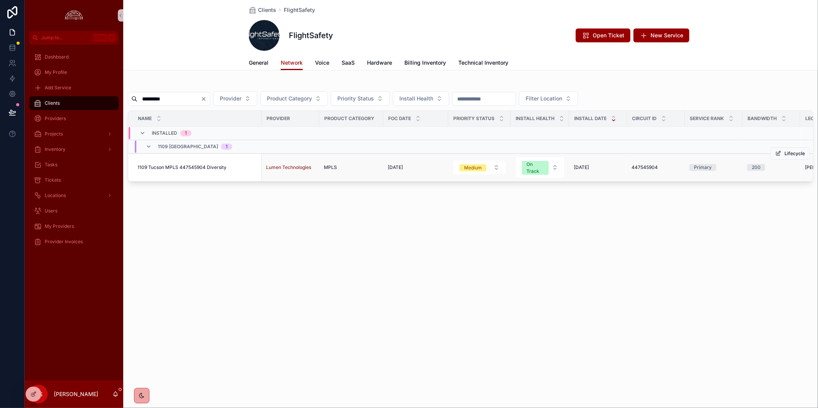
type input "*********"
click at [198, 168] on span "1109 Tucson MPLS 447545904 Diversity" at bounding box center [182, 167] width 89 height 6
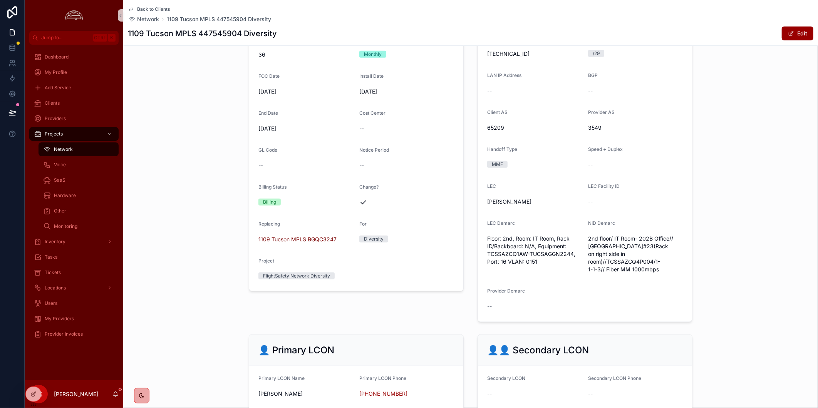
scroll to position [450, 0]
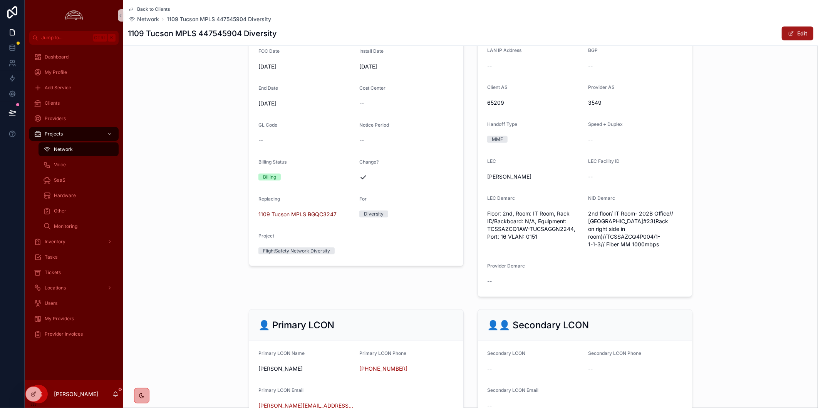
click at [782, 36] on button "Edit" at bounding box center [798, 34] width 32 height 14
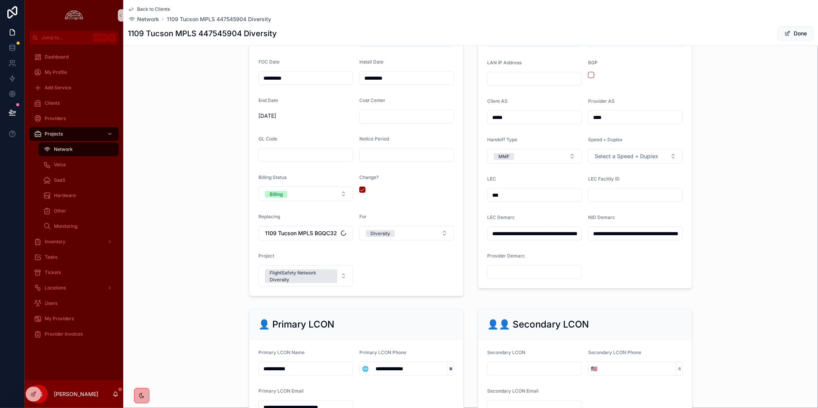
scroll to position [457, 0]
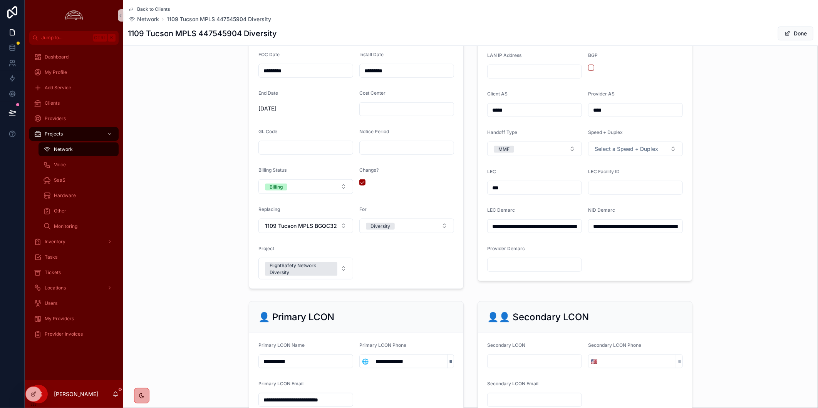
drag, startPoint x: 646, startPoint y: 195, endPoint x: 656, endPoint y: 190, distance: 10.5
click at [646, 193] on input "scrollable content" at bounding box center [636, 188] width 94 height 11
paste input "**********"
type input "**********"
click at [722, 170] on div "**********" at bounding box center [470, 111] width 695 height 362
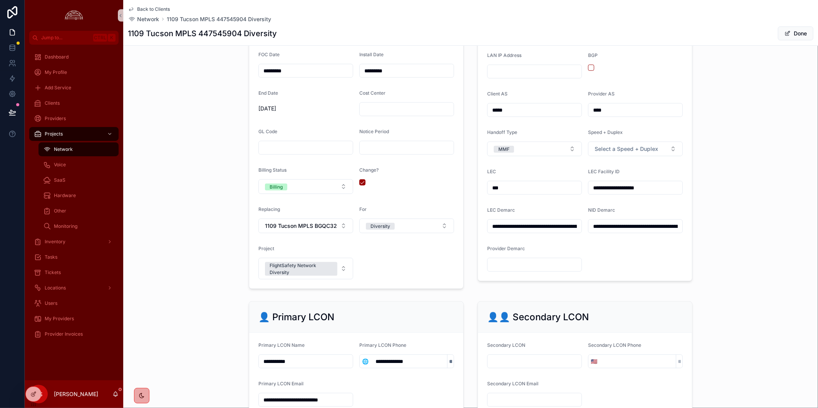
click at [780, 259] on div "**********" at bounding box center [470, 111] width 695 height 362
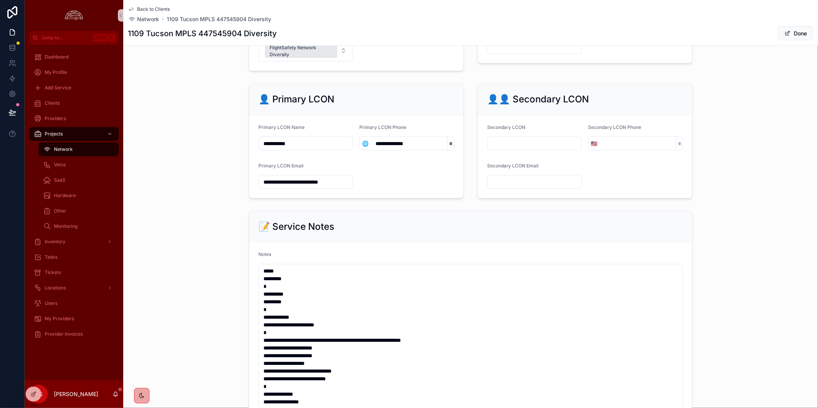
scroll to position [418, 0]
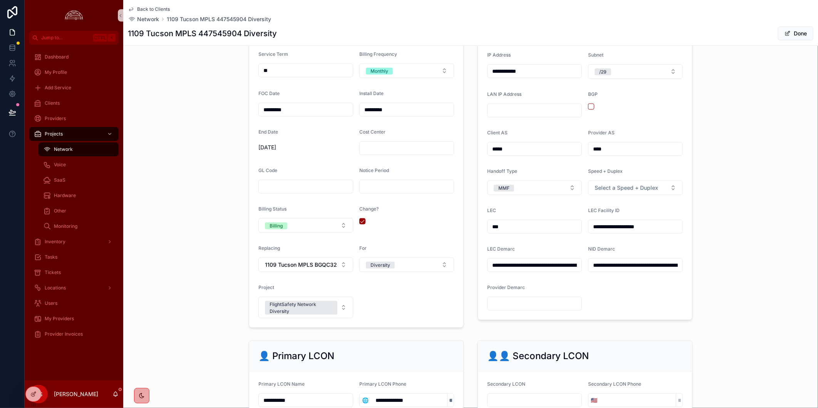
click at [768, 139] on div "**********" at bounding box center [470, 150] width 695 height 362
